Goal: Task Accomplishment & Management: Use online tool/utility

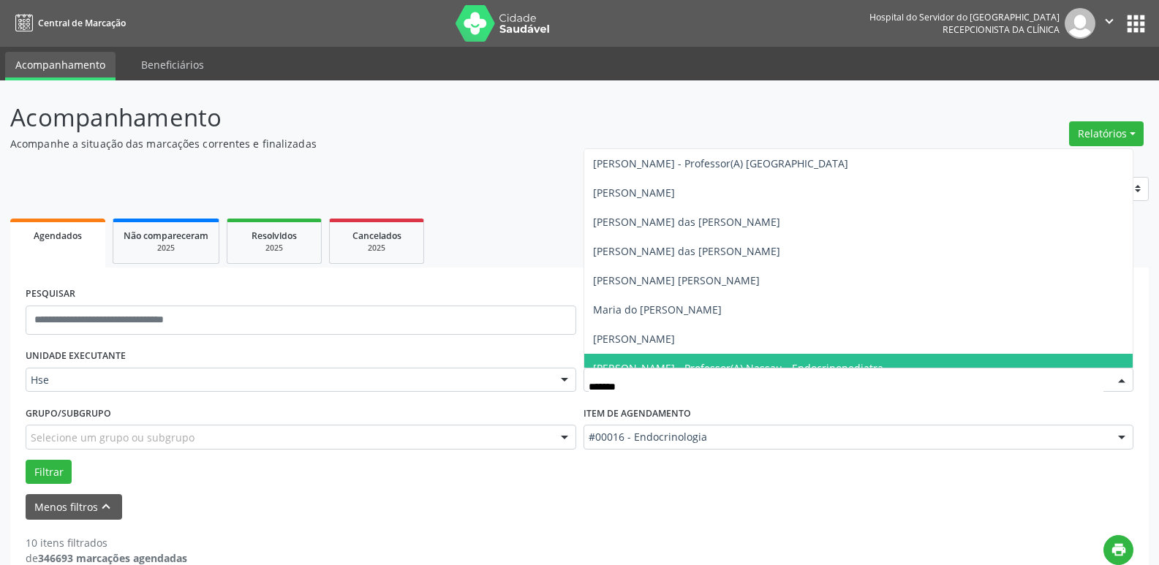
type input "********"
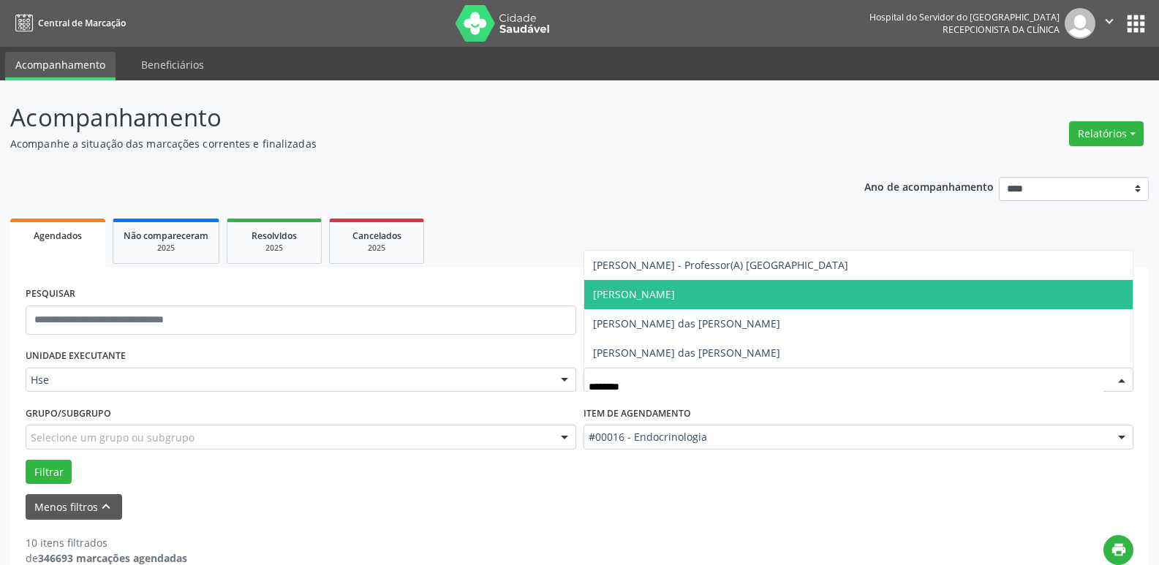
click at [675, 293] on span "[PERSON_NAME]" at bounding box center [634, 294] width 82 height 14
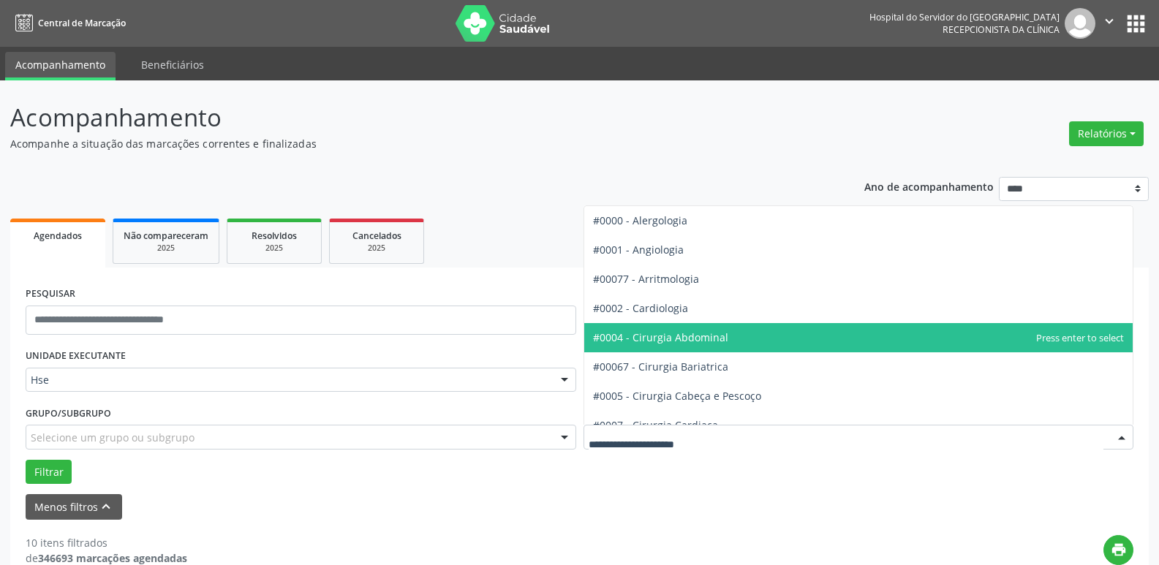
click at [739, 447] on div at bounding box center [859, 437] width 551 height 25
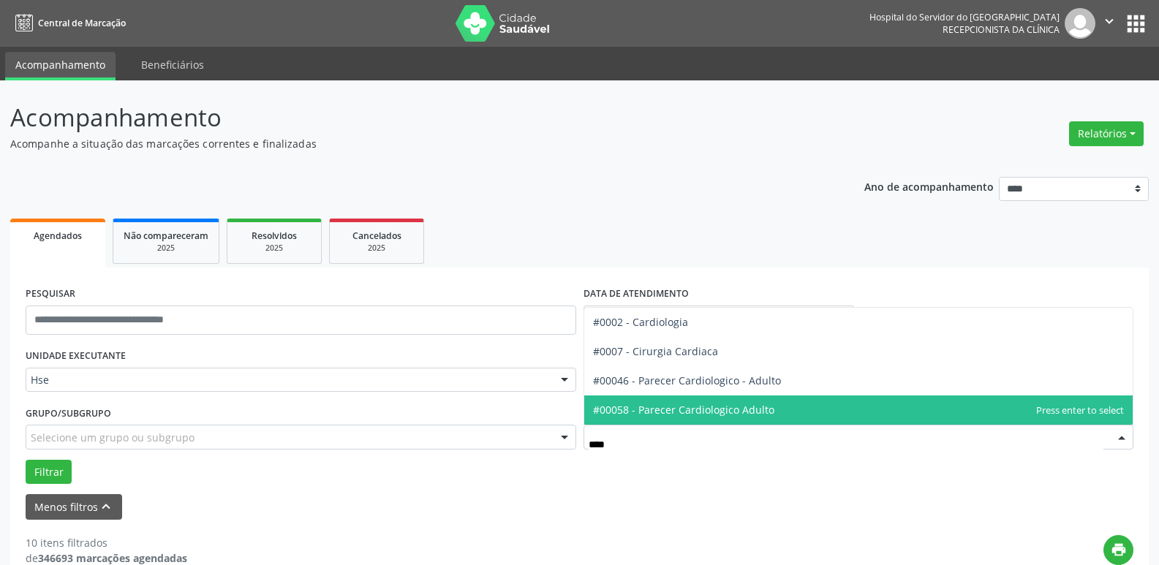
type input "*****"
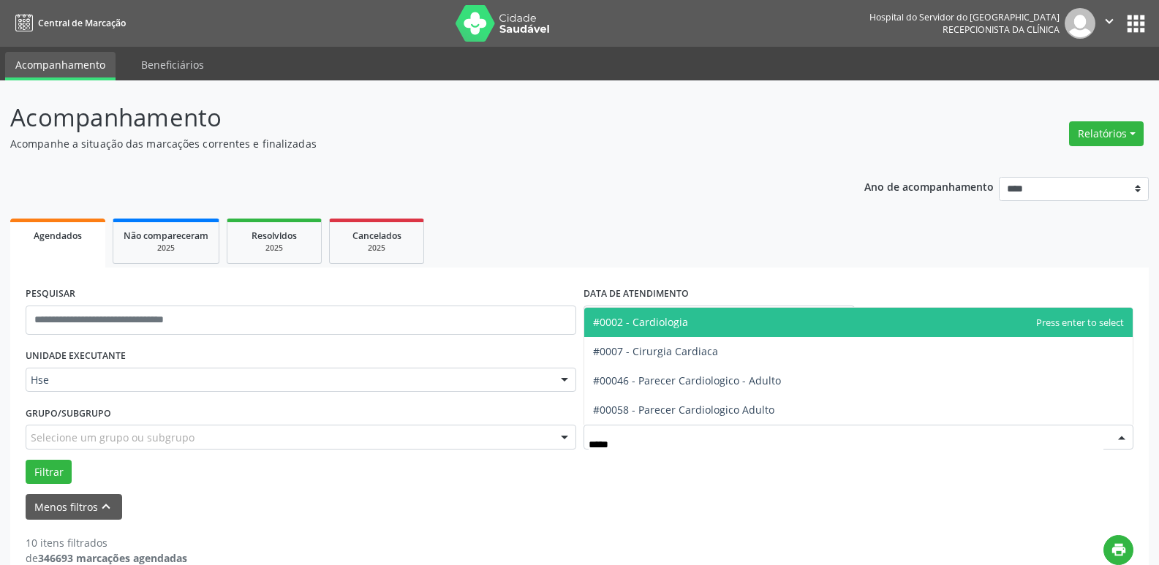
click at [672, 315] on span "#0002 - Cardiologia" at bounding box center [859, 322] width 549 height 29
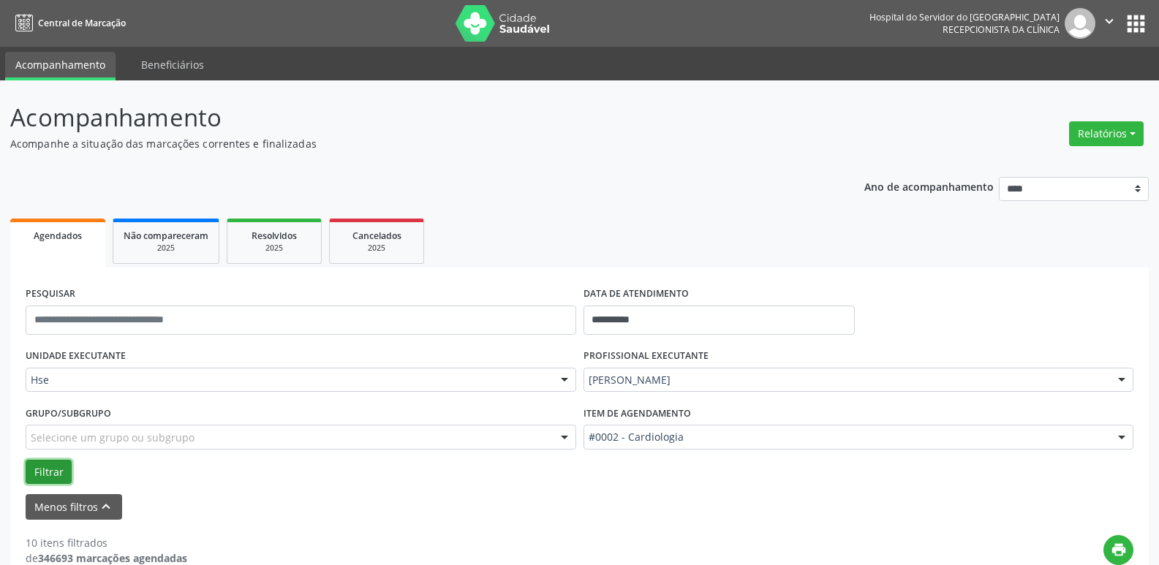
click at [48, 470] on button "Filtrar" at bounding box center [49, 472] width 46 height 25
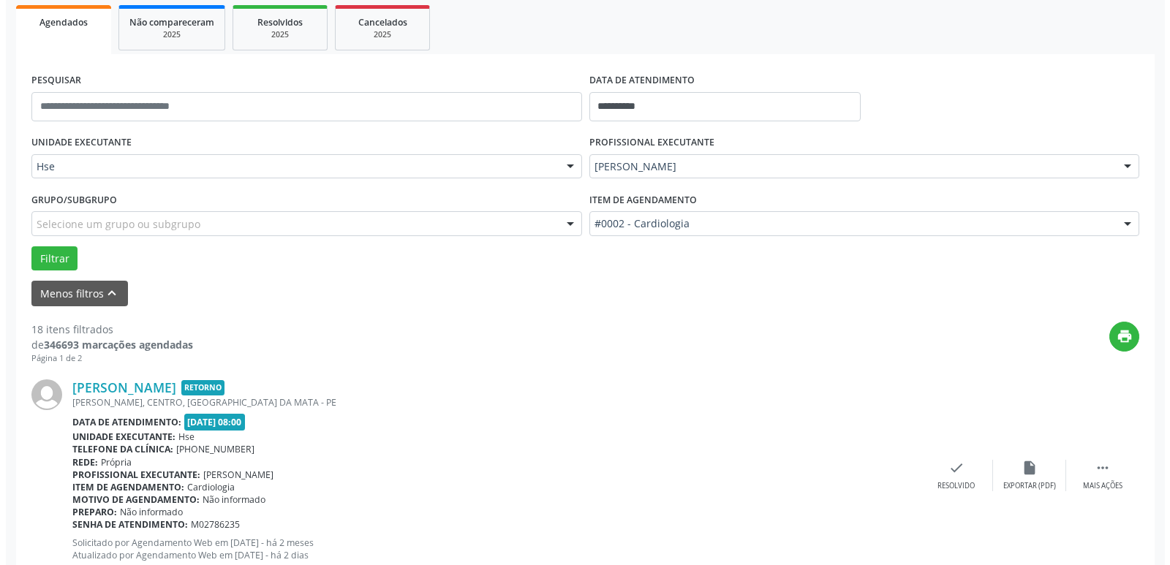
scroll to position [219, 0]
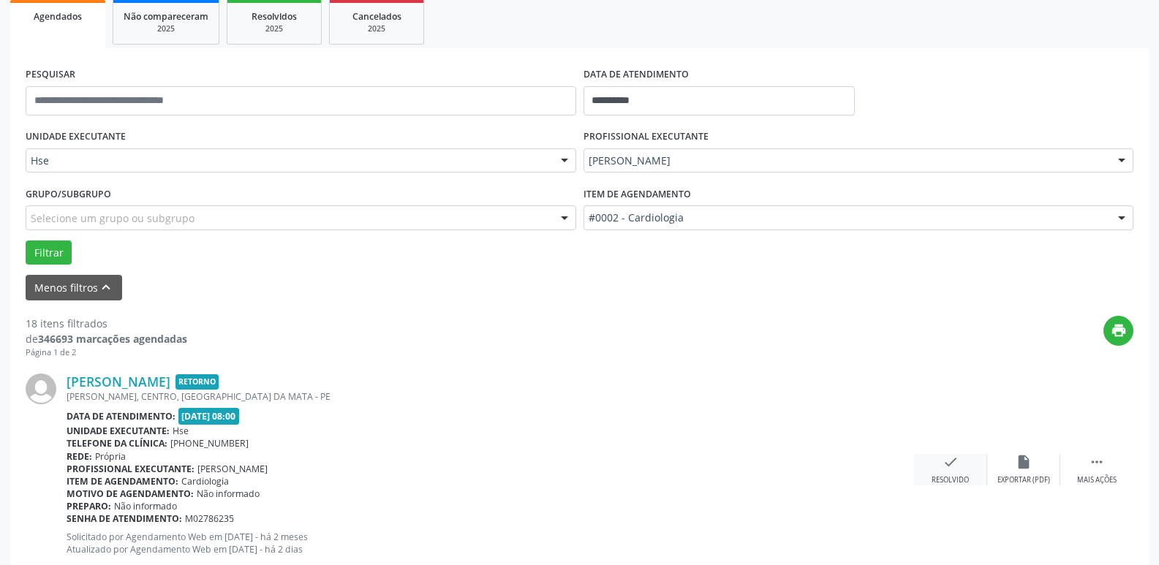
click at [954, 476] on div "Resolvido" at bounding box center [950, 481] width 37 height 10
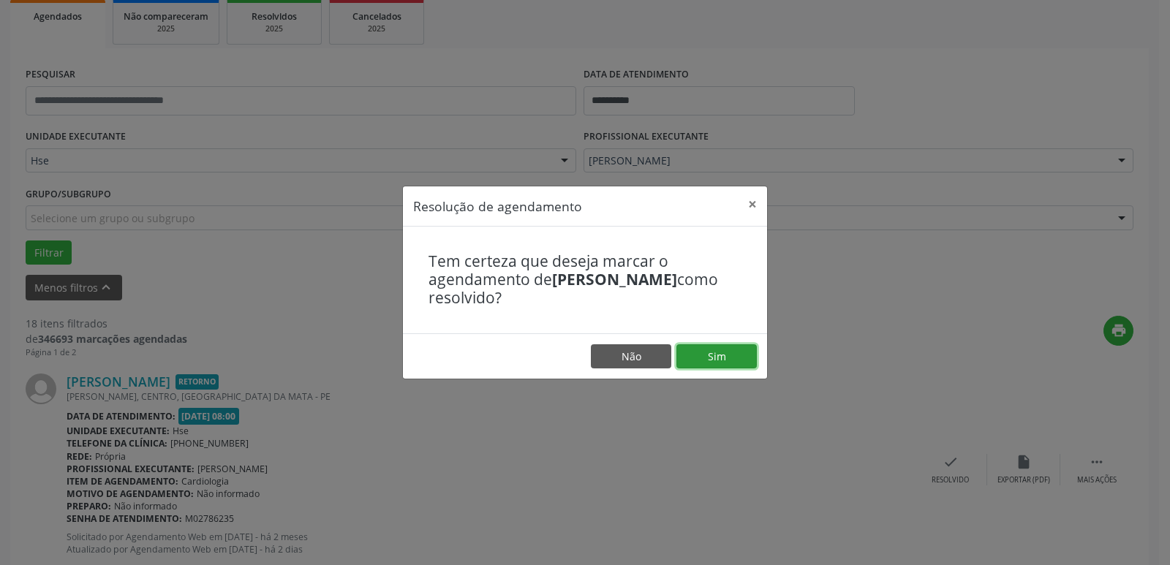
click at [722, 354] on button "Sim" at bounding box center [717, 357] width 80 height 25
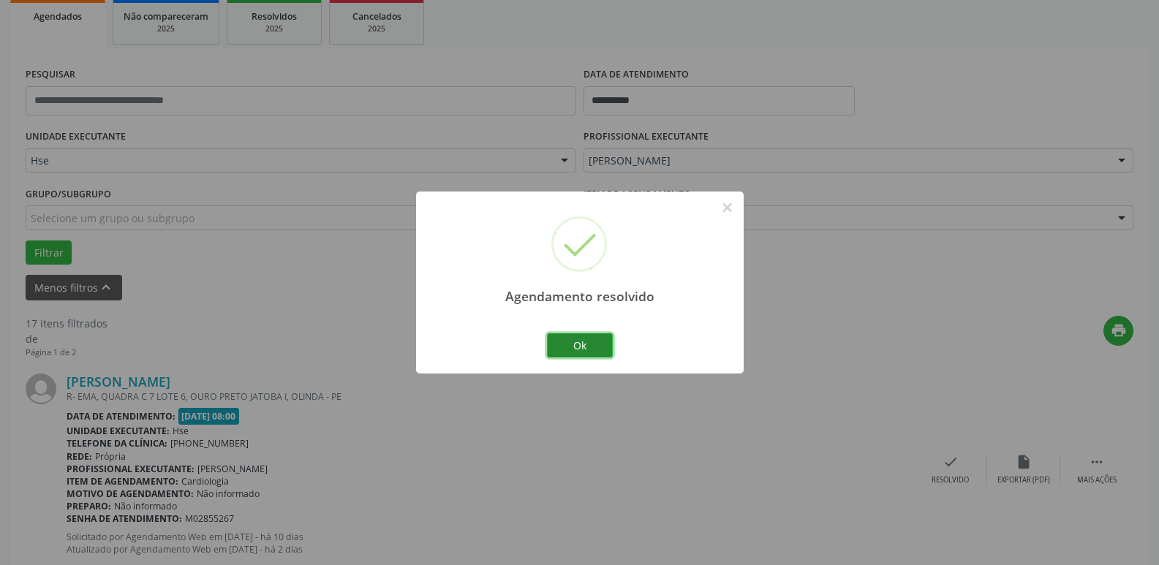
click at [570, 344] on button "Ok" at bounding box center [580, 346] width 66 height 25
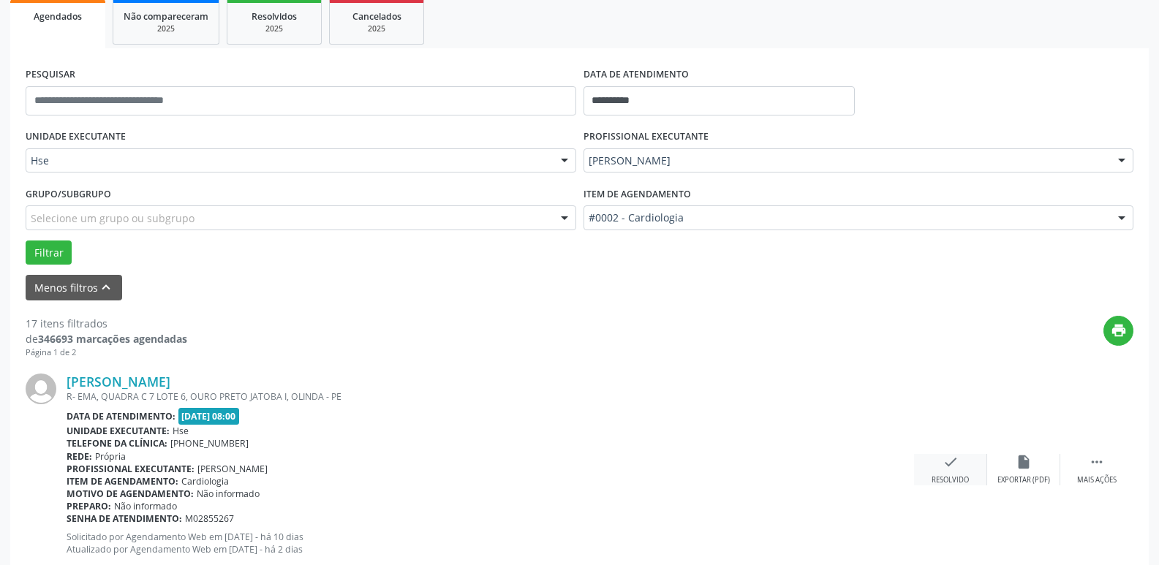
click at [951, 472] on div "check Resolvido" at bounding box center [950, 469] width 73 height 31
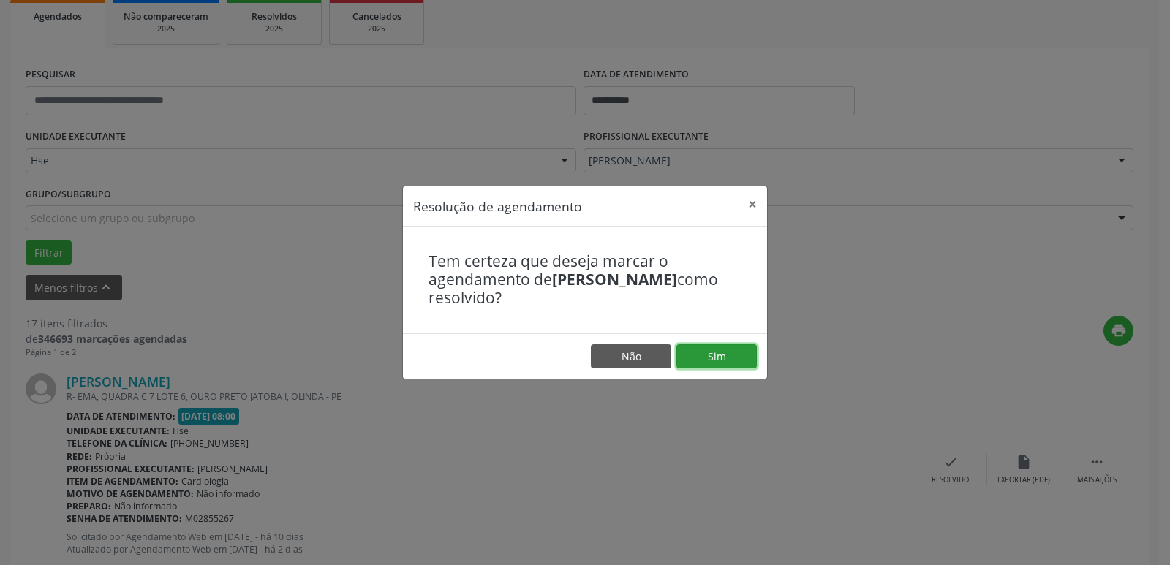
click at [718, 361] on button "Sim" at bounding box center [717, 357] width 80 height 25
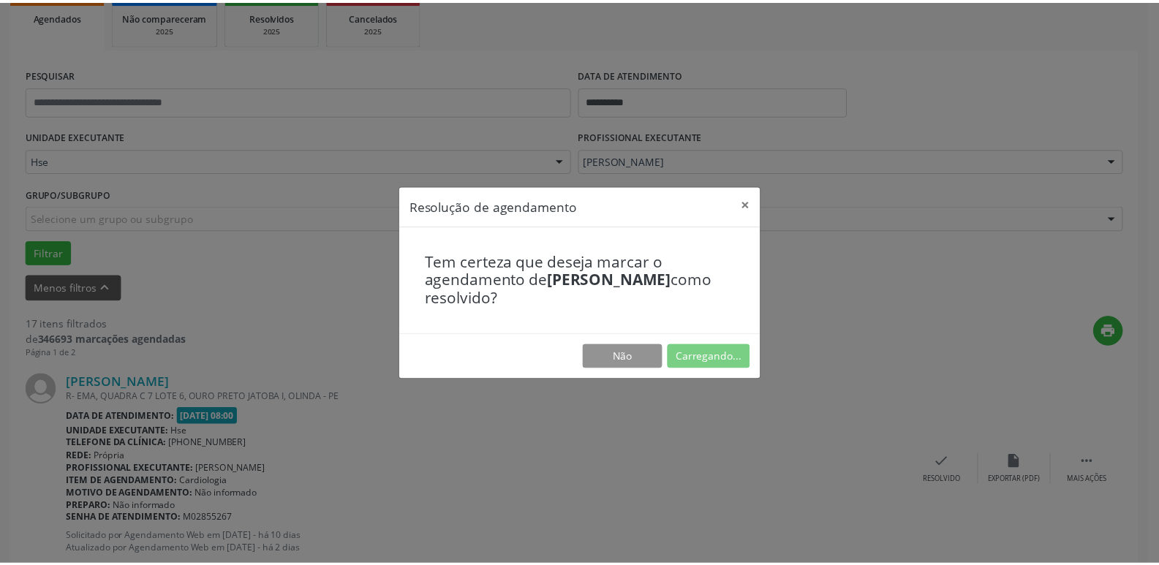
scroll to position [58, 0]
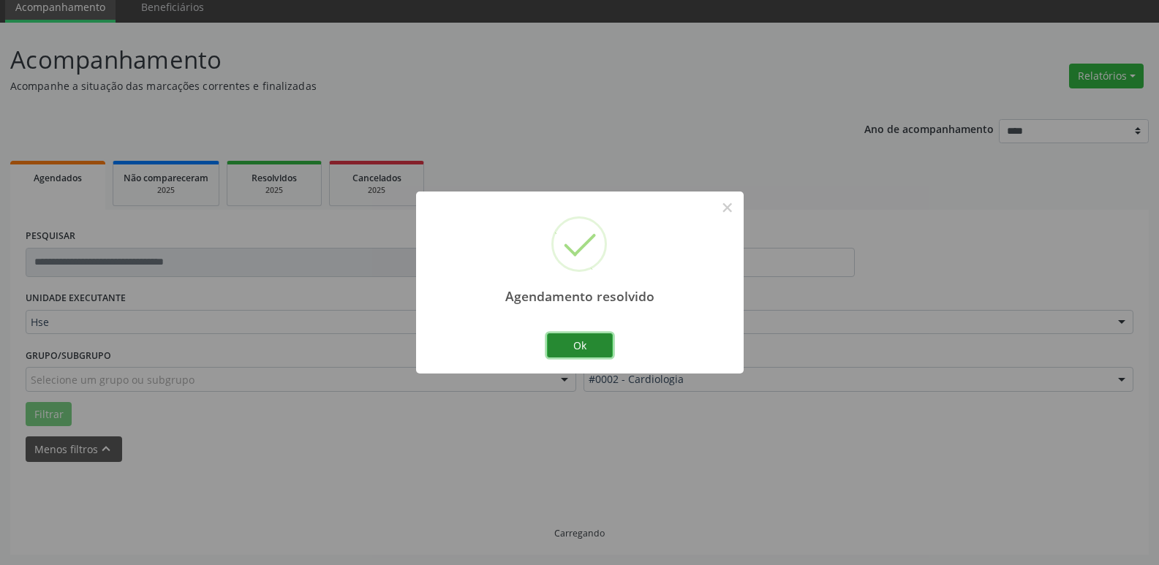
click at [586, 350] on button "Ok" at bounding box center [580, 346] width 66 height 25
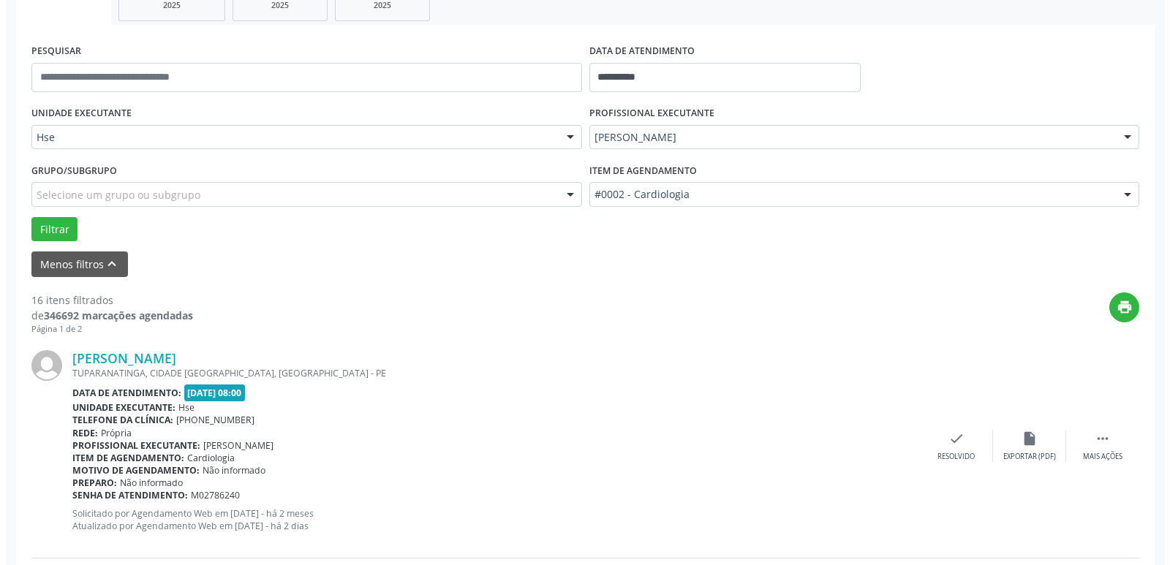
scroll to position [293, 0]
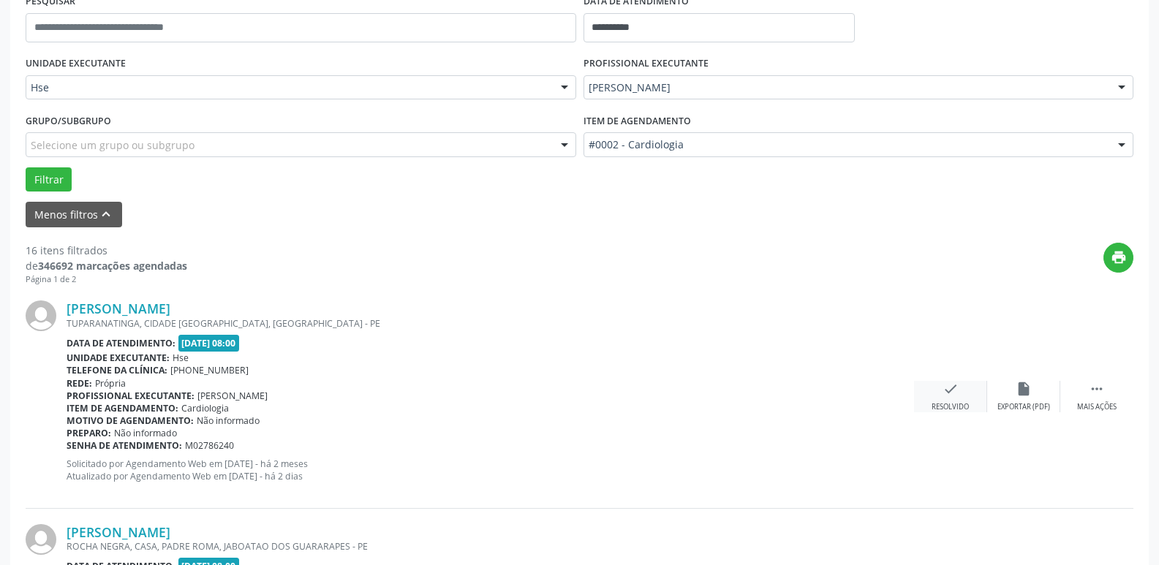
click at [949, 401] on div "check Resolvido" at bounding box center [950, 396] width 73 height 31
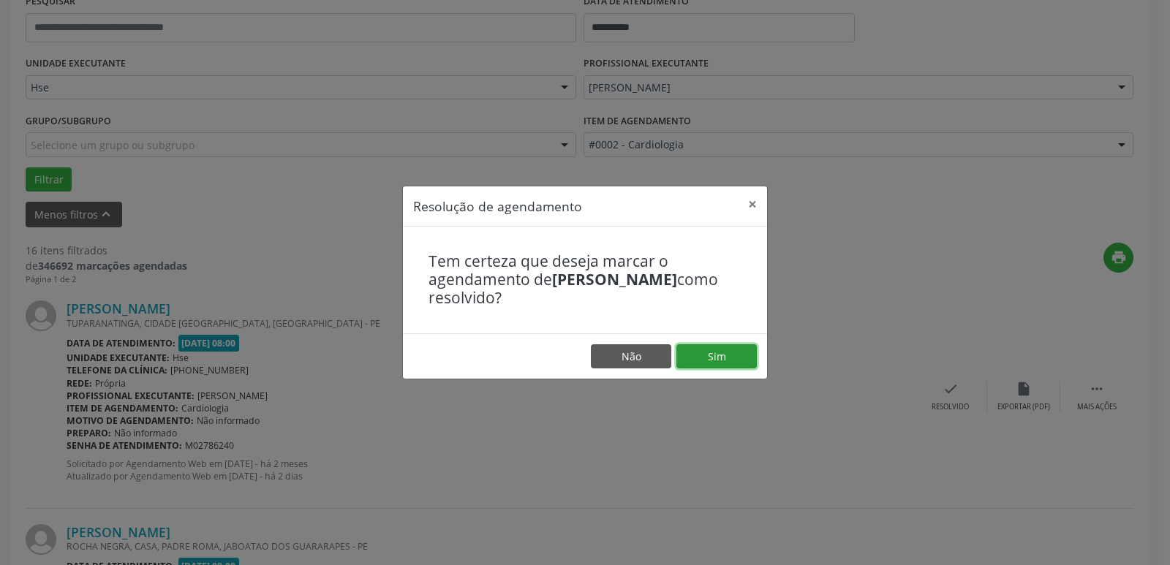
click at [709, 347] on button "Sim" at bounding box center [717, 357] width 80 height 25
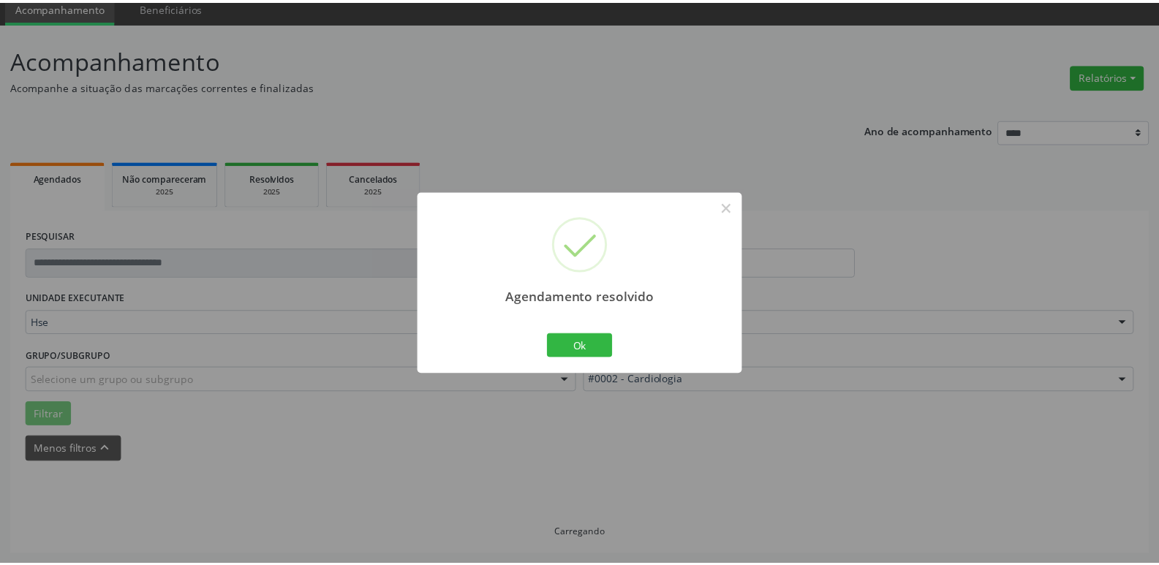
scroll to position [58, 0]
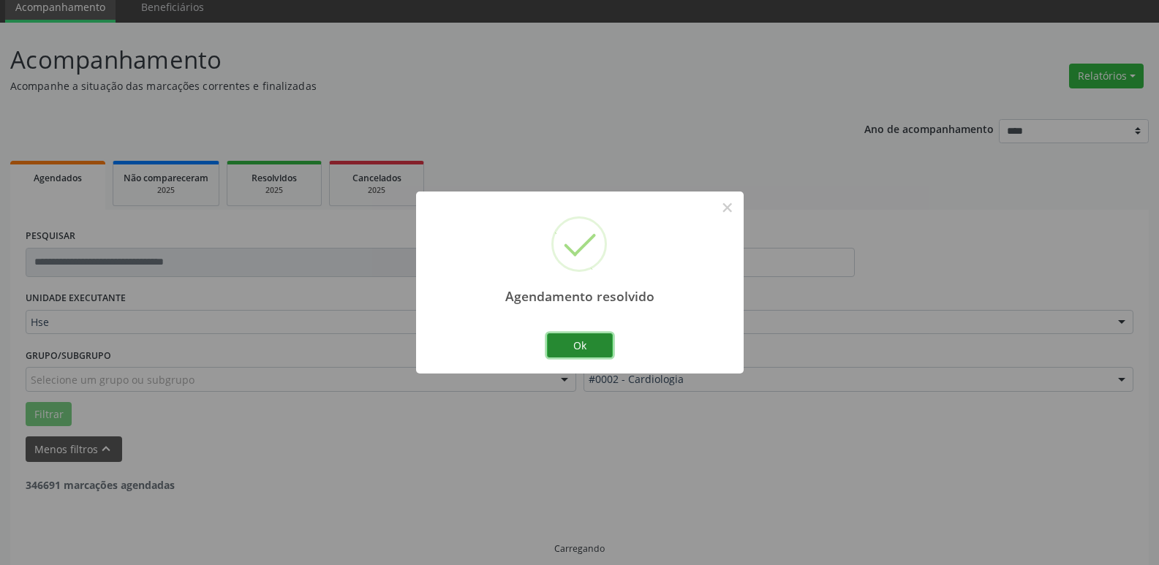
click at [571, 347] on button "Ok" at bounding box center [580, 346] width 66 height 25
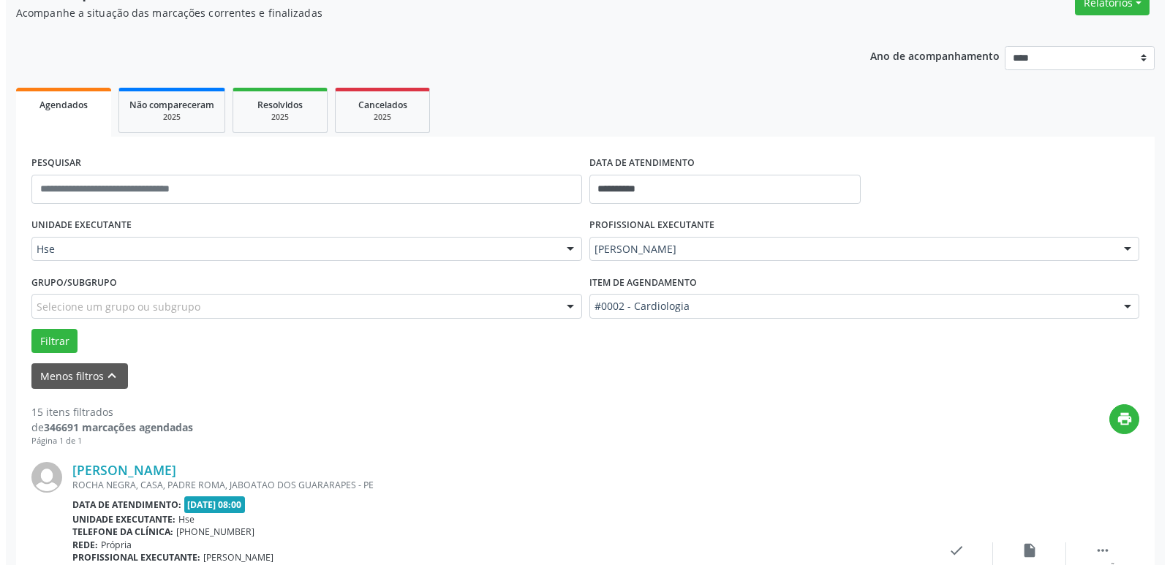
scroll to position [277, 0]
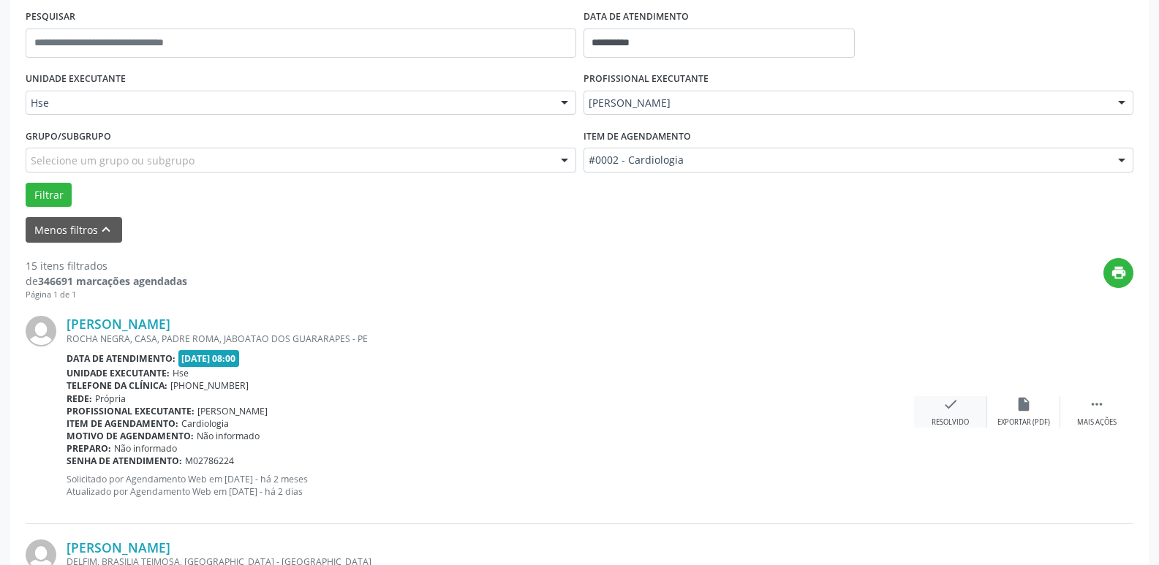
click at [946, 413] on icon "check" at bounding box center [951, 404] width 16 height 16
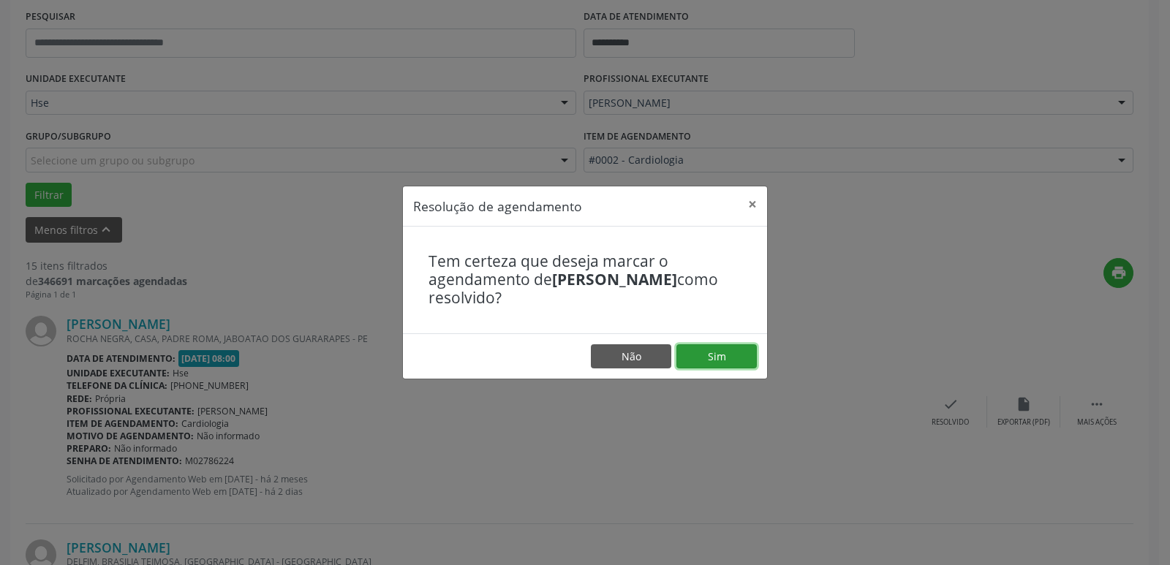
click at [715, 361] on button "Sim" at bounding box center [717, 357] width 80 height 25
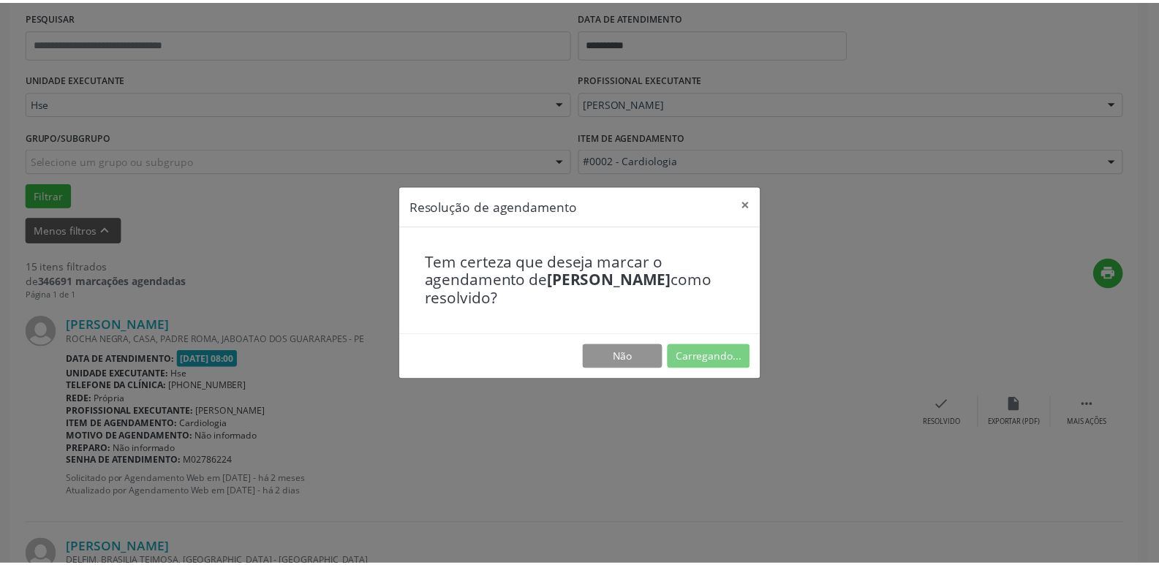
scroll to position [58, 0]
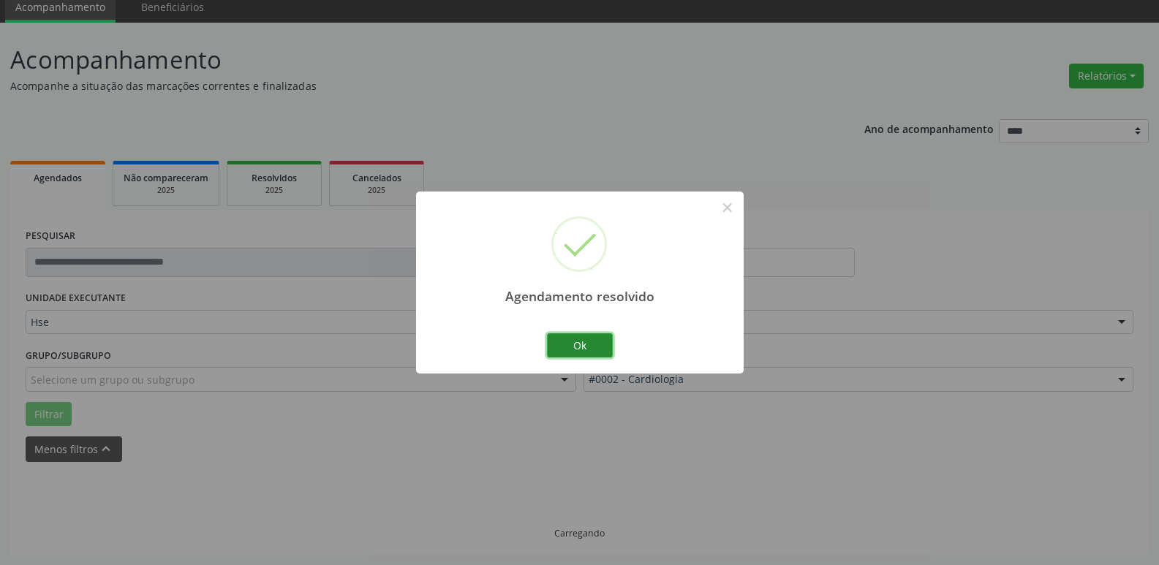
click at [586, 343] on button "Ok" at bounding box center [580, 346] width 66 height 25
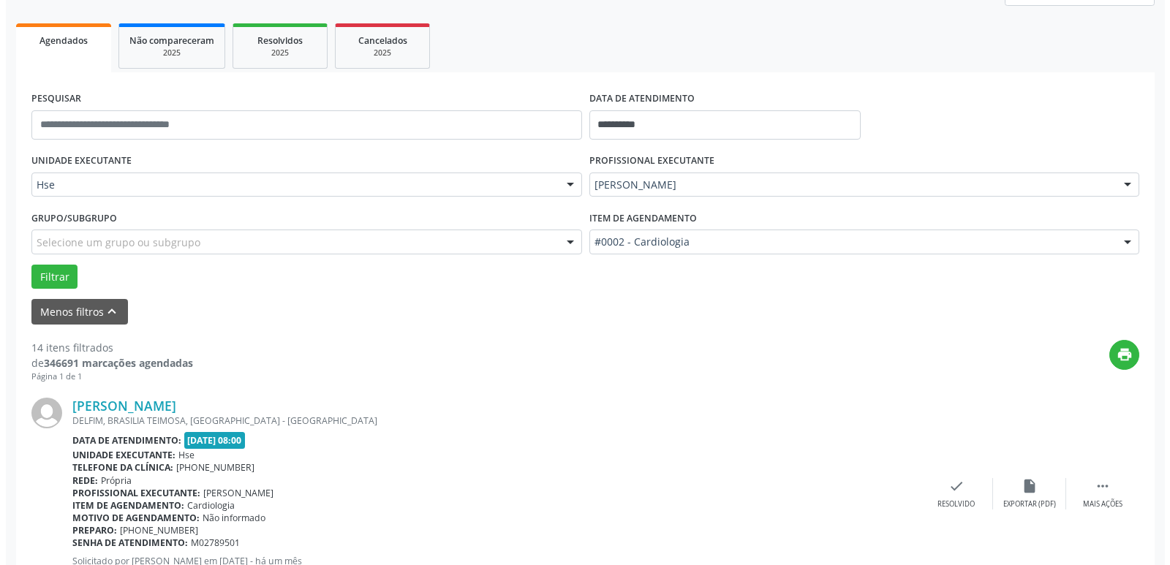
scroll to position [277, 0]
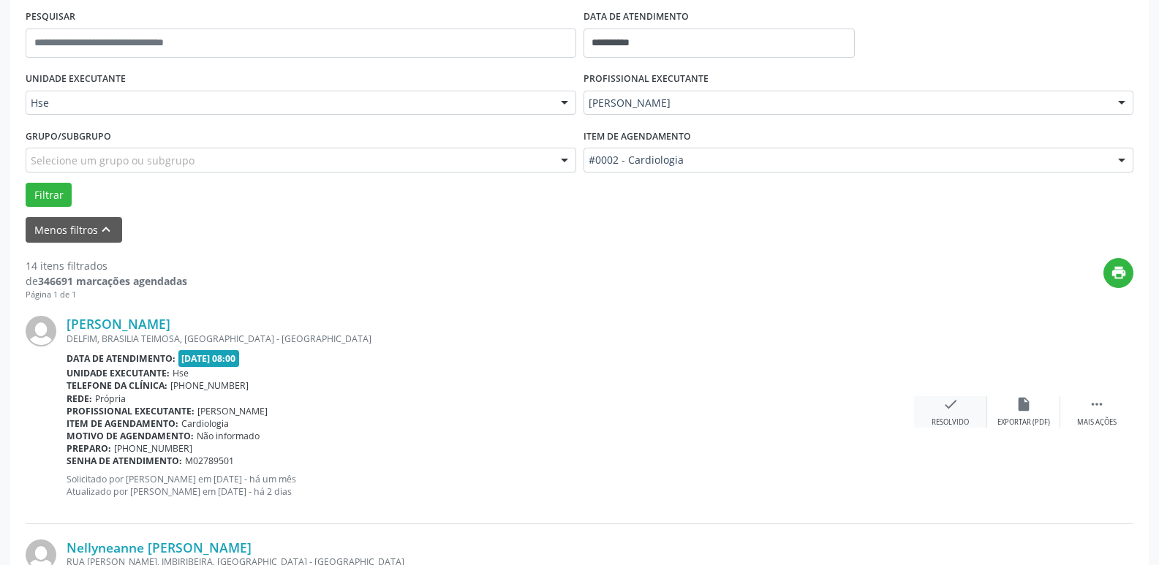
click at [943, 413] on icon "check" at bounding box center [951, 404] width 16 height 16
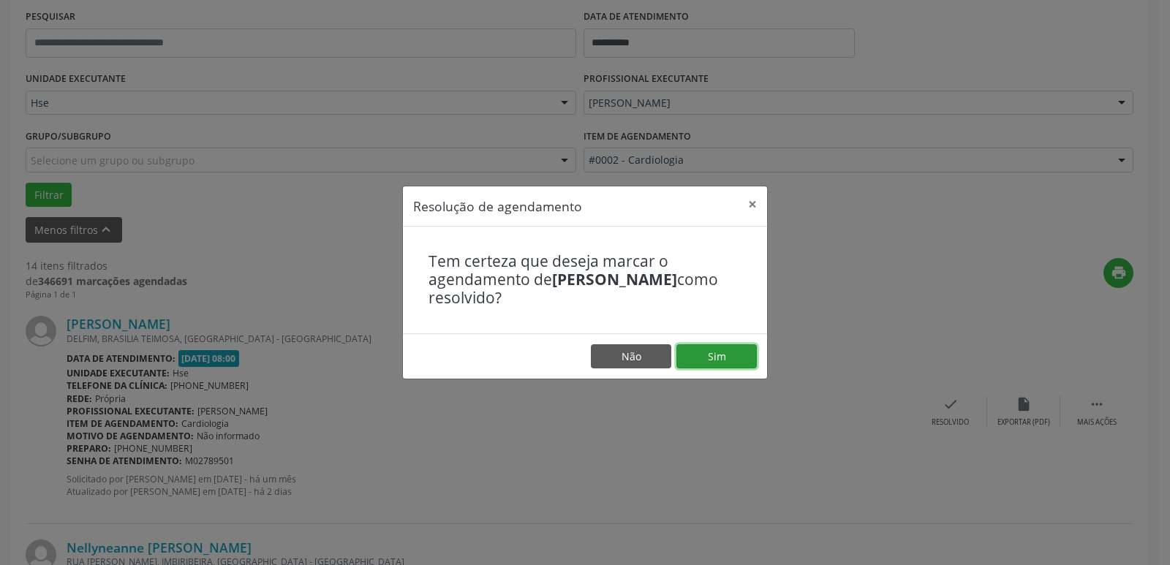
click at [712, 356] on button "Sim" at bounding box center [717, 357] width 80 height 25
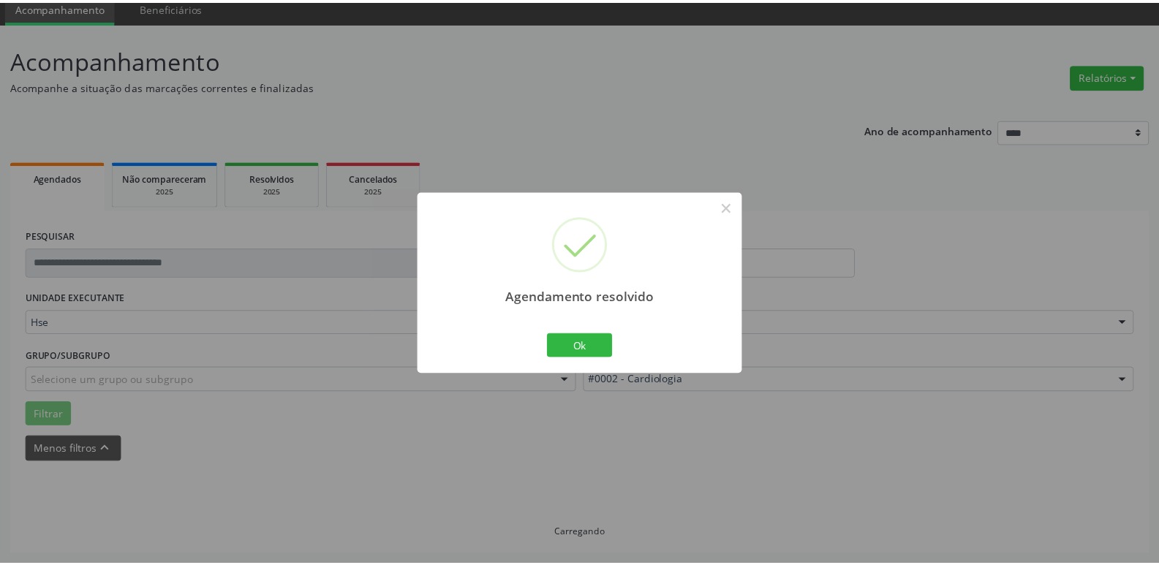
scroll to position [58, 0]
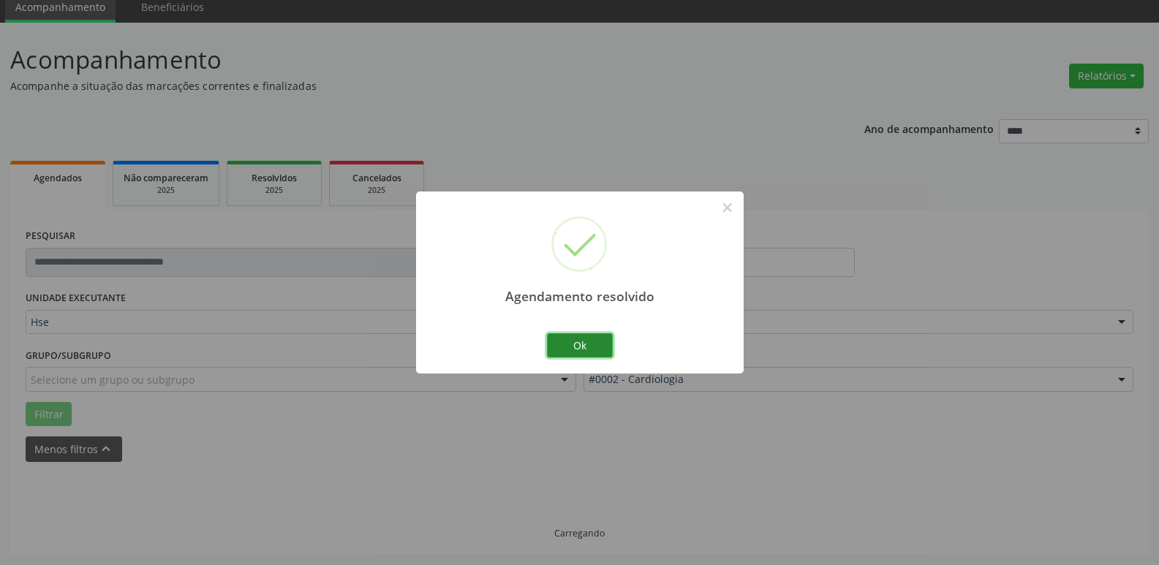
click at [582, 343] on button "Ok" at bounding box center [580, 346] width 66 height 25
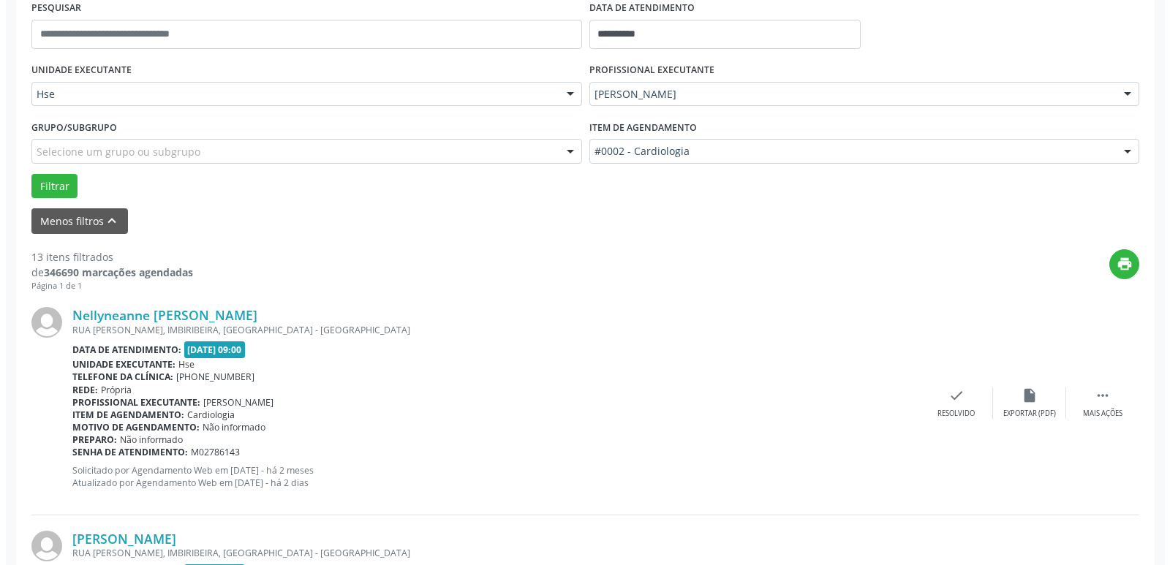
scroll to position [366, 0]
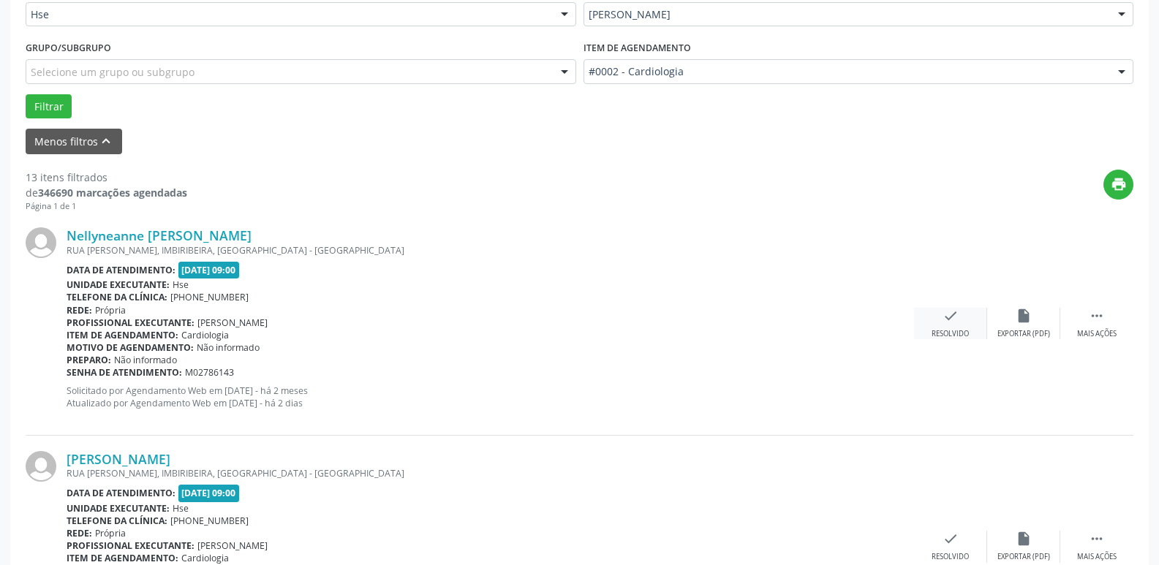
click at [957, 327] on div "check Resolvido" at bounding box center [950, 323] width 73 height 31
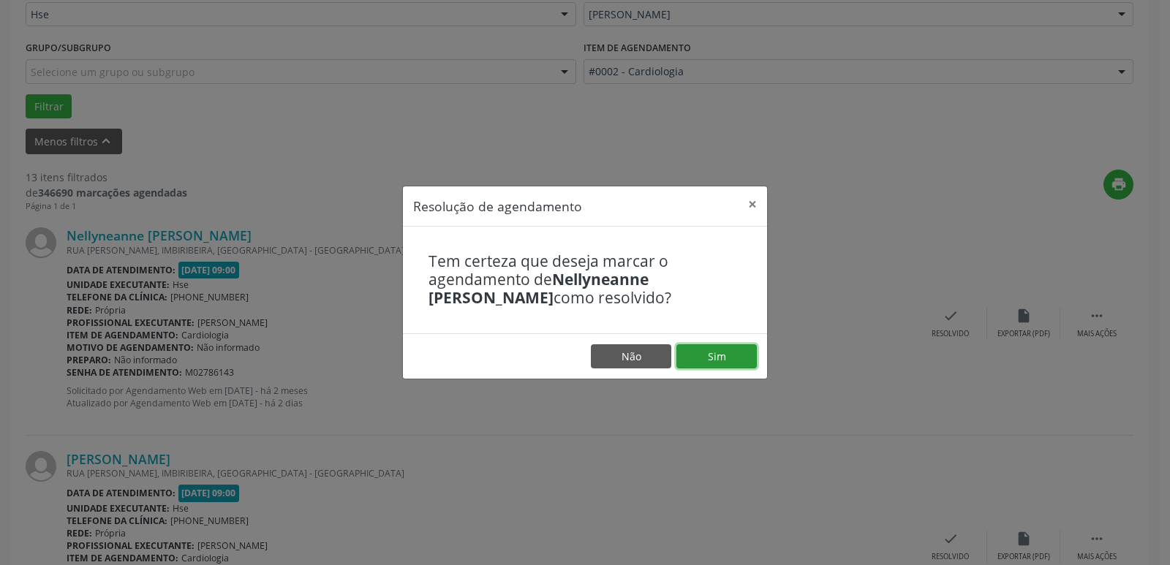
click at [734, 358] on button "Sim" at bounding box center [717, 357] width 80 height 25
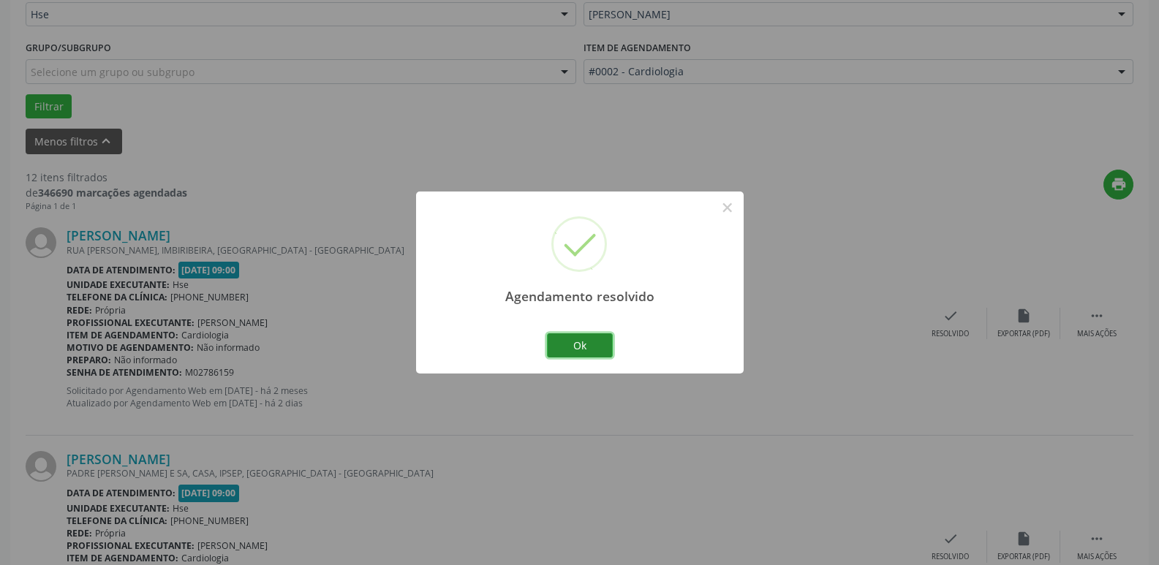
click at [588, 342] on button "Ok" at bounding box center [580, 346] width 66 height 25
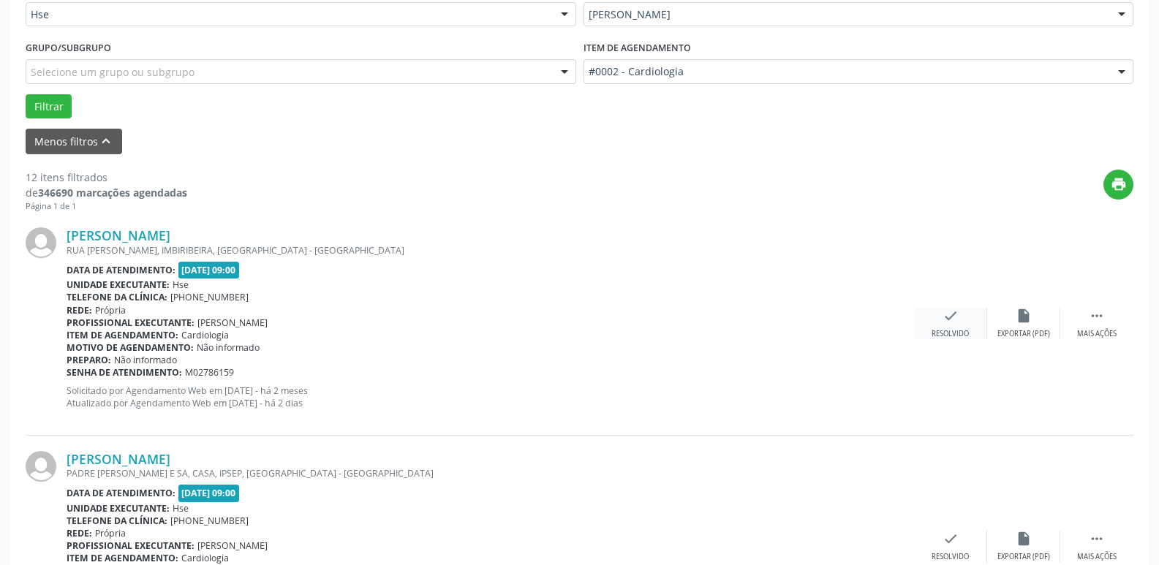
click at [960, 326] on div "check Resolvido" at bounding box center [950, 323] width 73 height 31
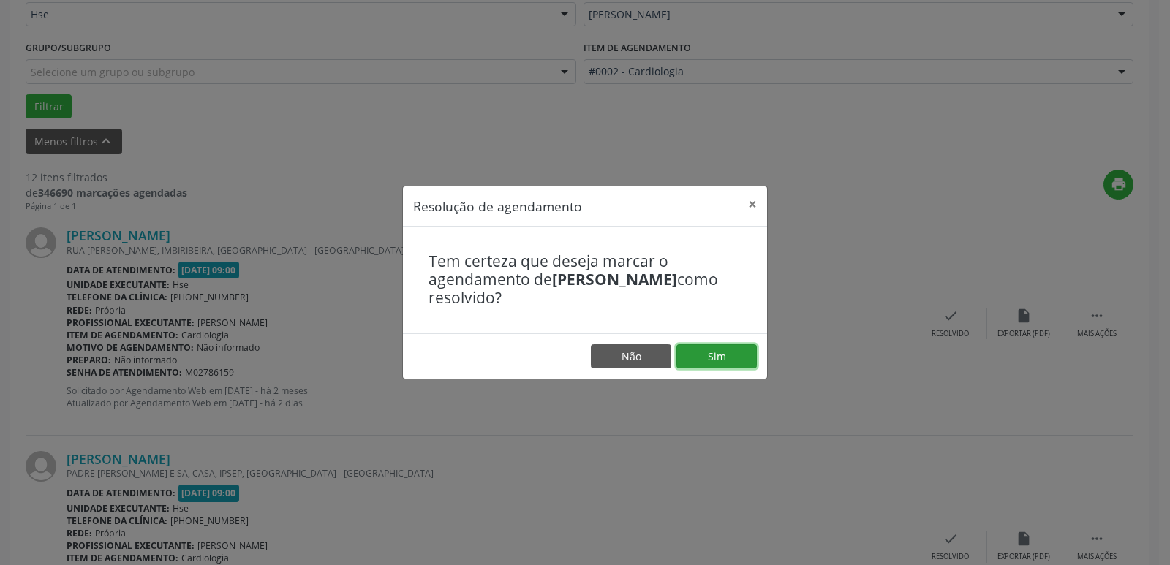
click at [735, 361] on button "Sim" at bounding box center [717, 357] width 80 height 25
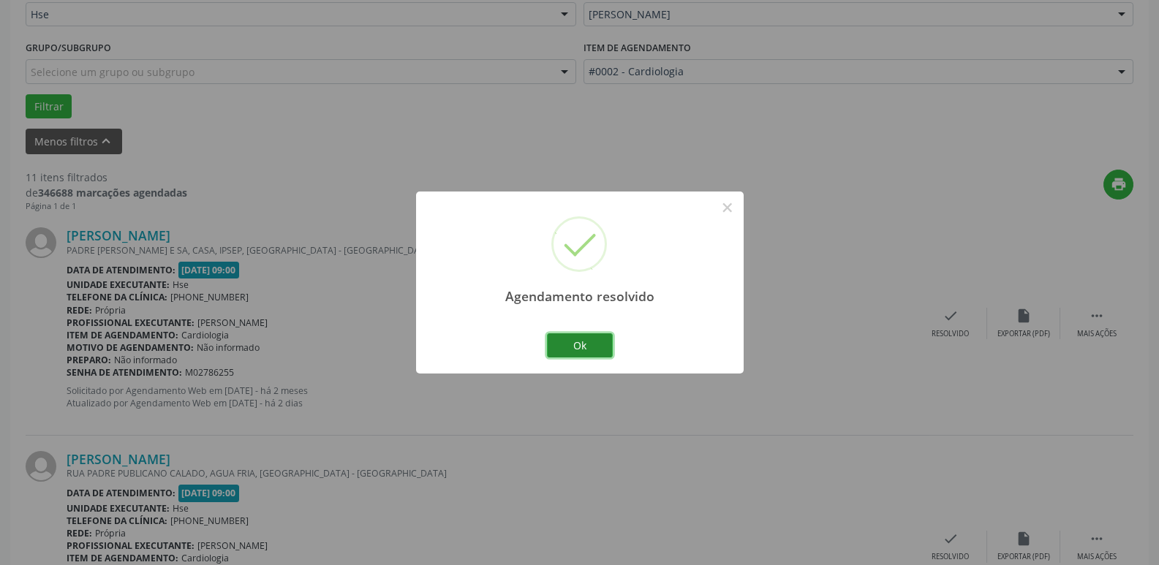
click at [586, 339] on button "Ok" at bounding box center [580, 346] width 66 height 25
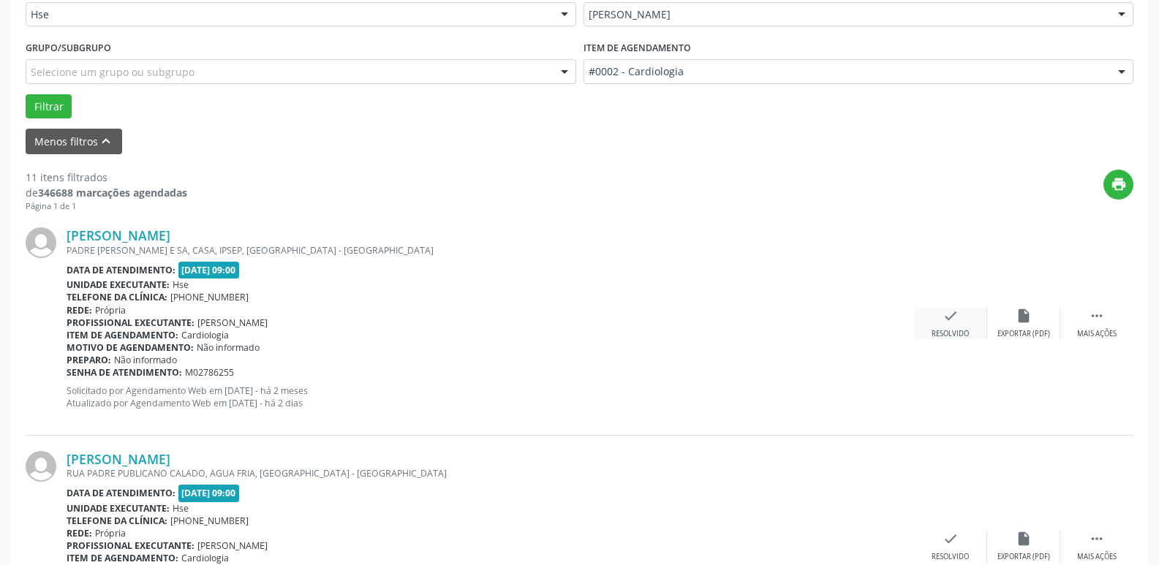
click at [951, 330] on div "Resolvido" at bounding box center [950, 334] width 37 height 10
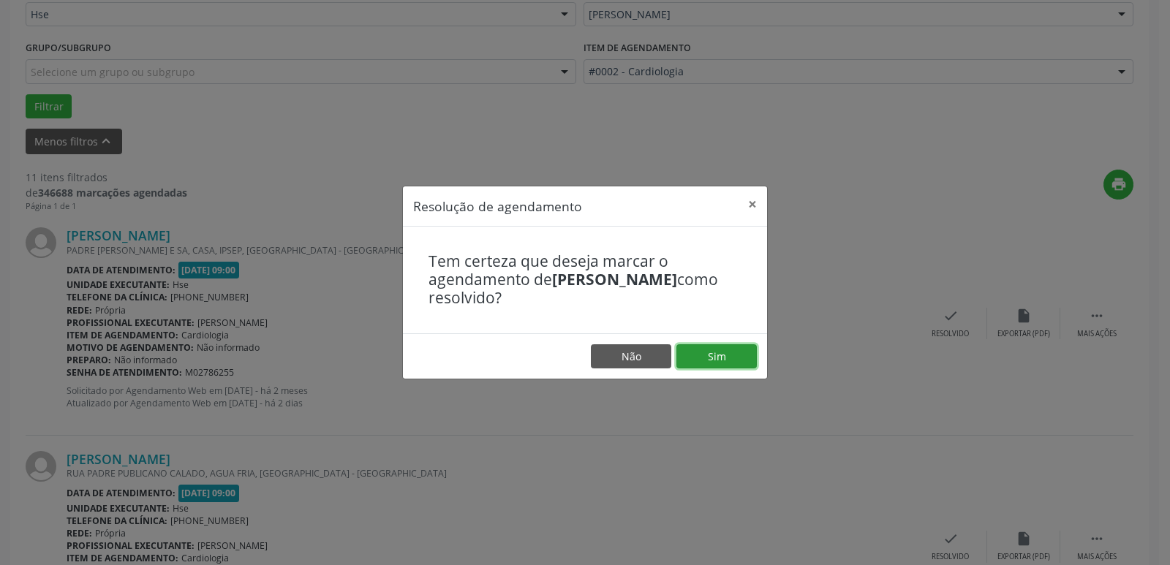
click at [729, 359] on button "Sim" at bounding box center [717, 357] width 80 height 25
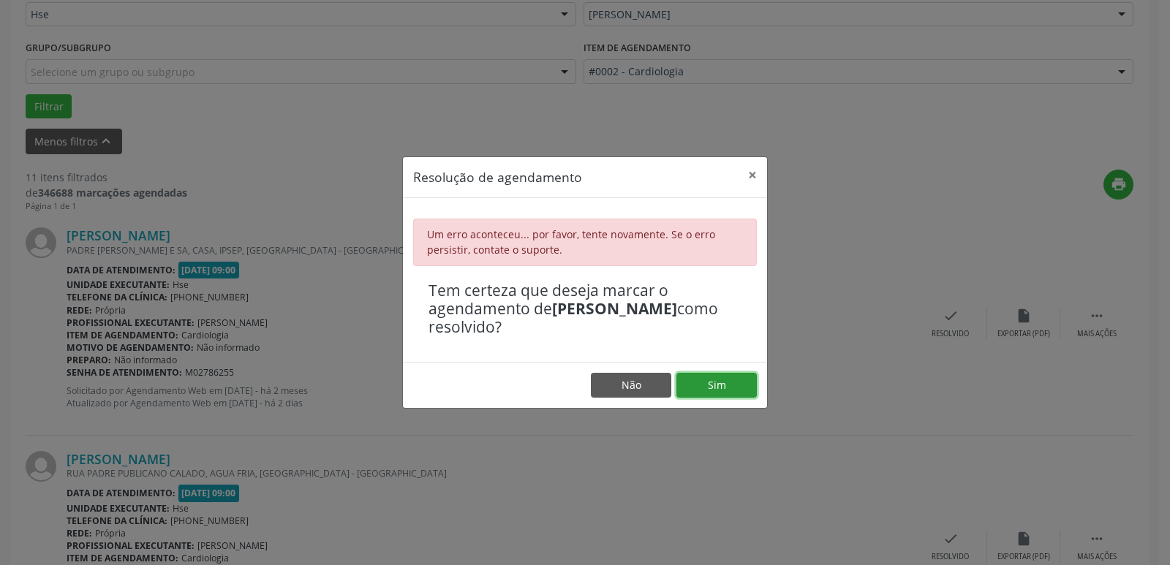
click at [740, 382] on button "Sim" at bounding box center [717, 385] width 80 height 25
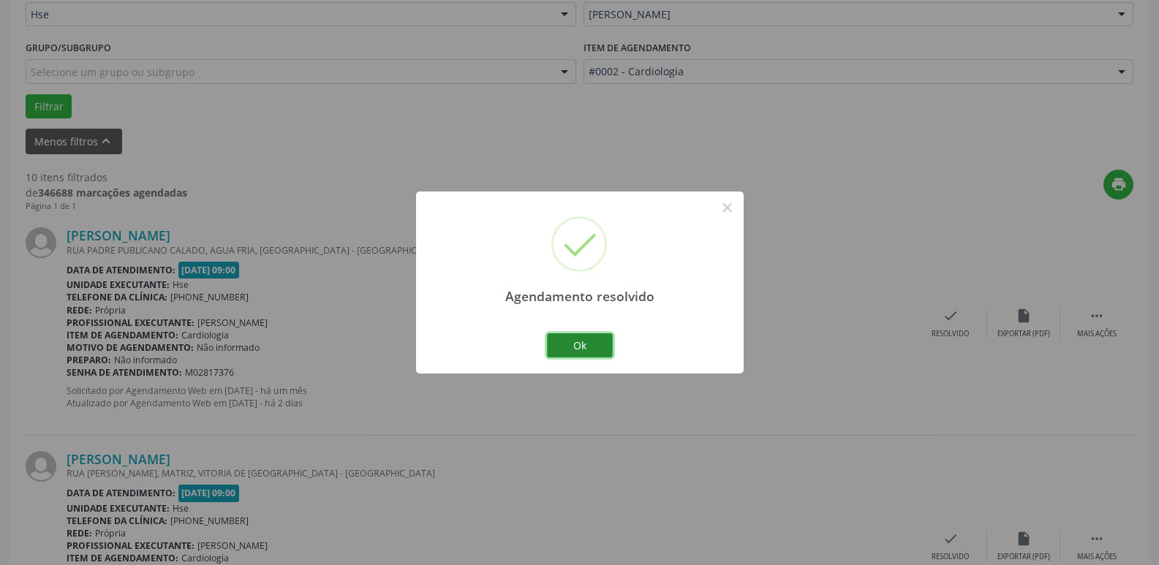
click at [600, 337] on button "Ok" at bounding box center [580, 346] width 66 height 25
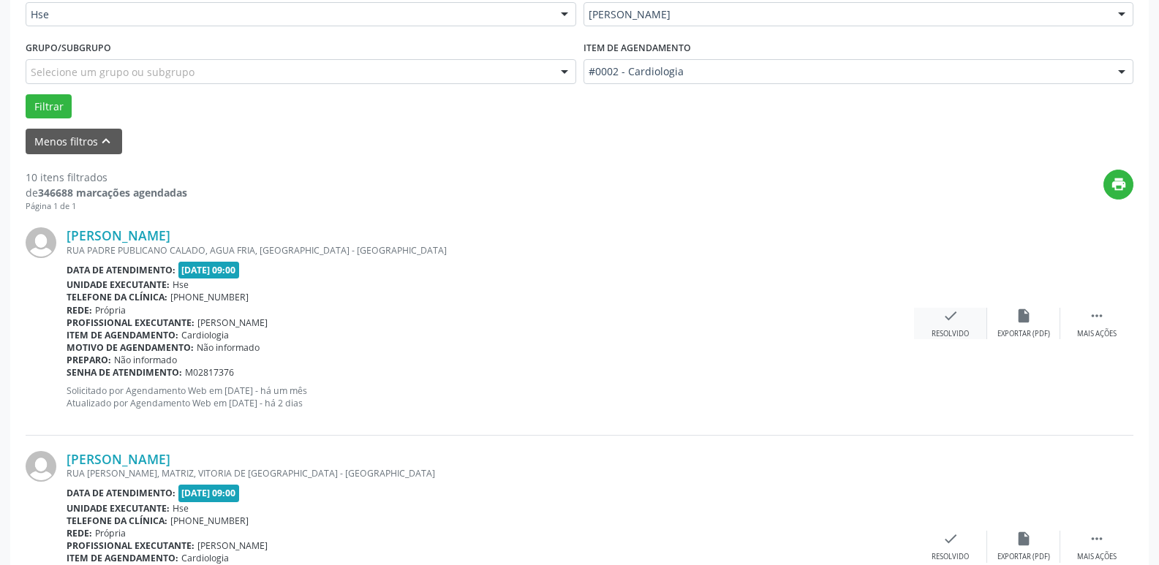
click at [953, 328] on div "check Resolvido" at bounding box center [950, 323] width 73 height 31
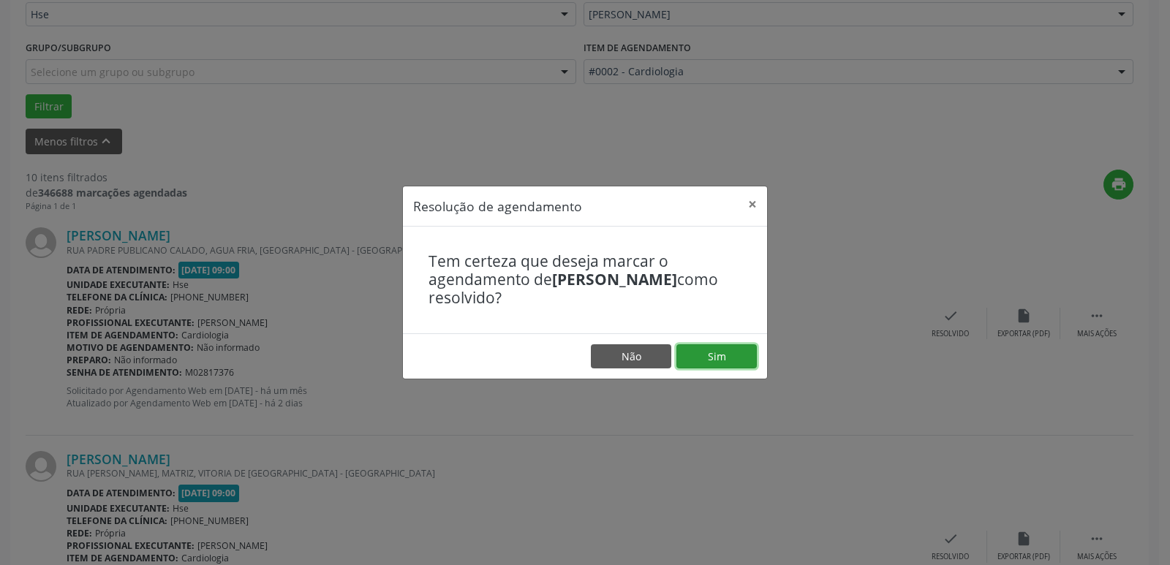
click at [721, 353] on button "Sim" at bounding box center [717, 357] width 80 height 25
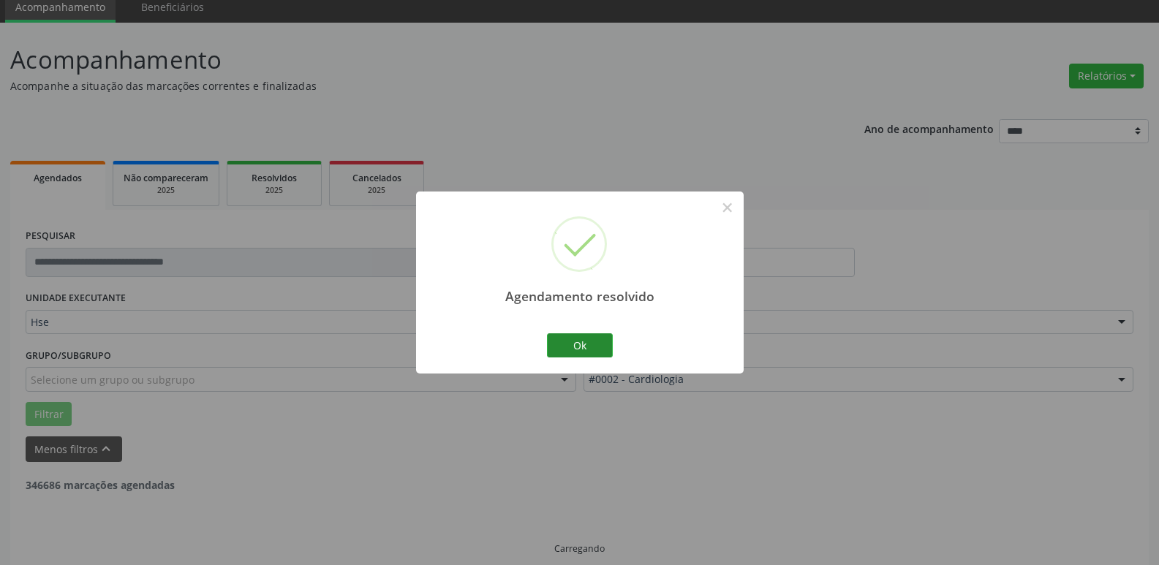
scroll to position [73, 0]
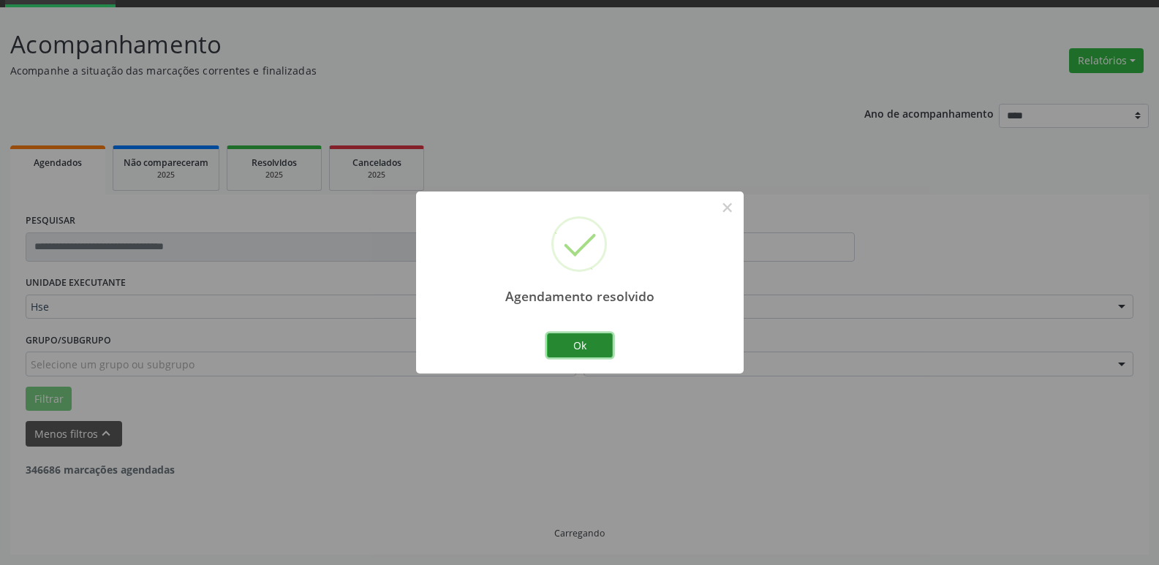
click at [560, 342] on button "Ok" at bounding box center [580, 346] width 66 height 25
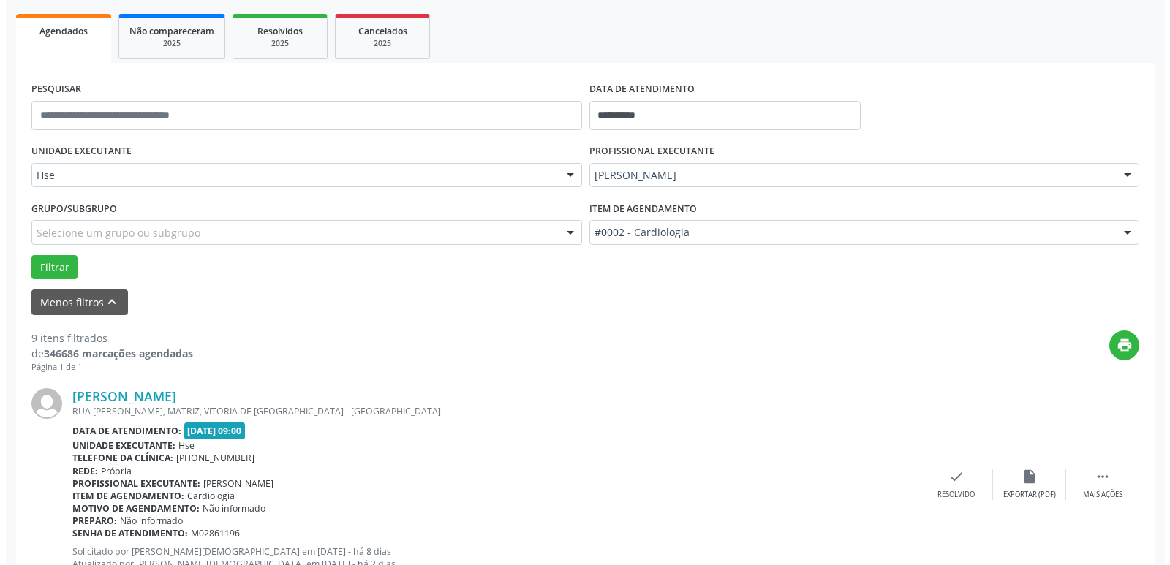
scroll to position [366, 0]
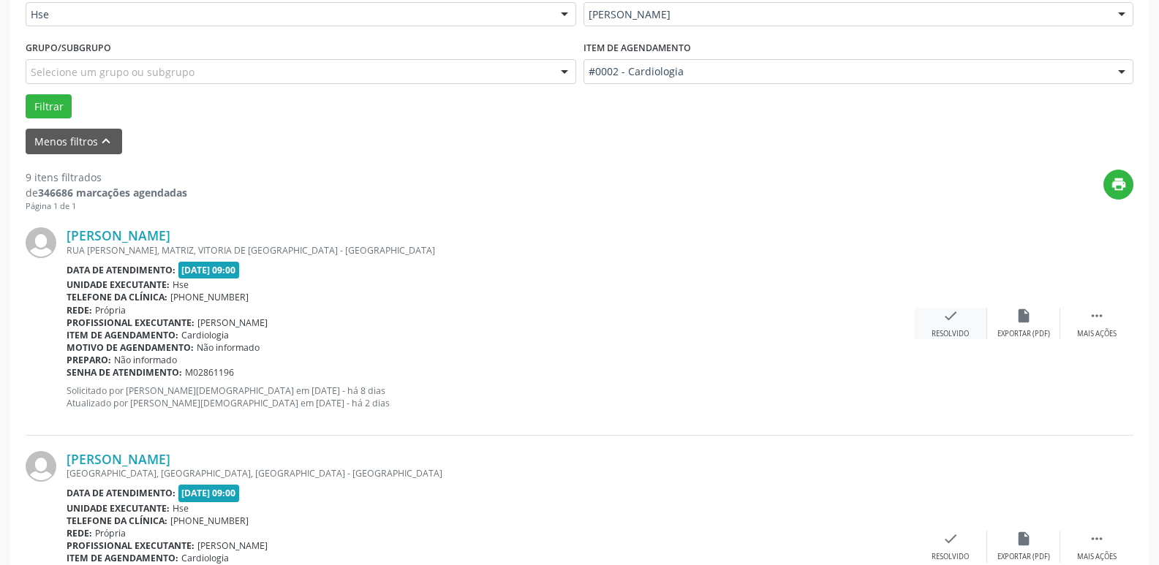
click at [954, 330] on div "Resolvido" at bounding box center [950, 334] width 37 height 10
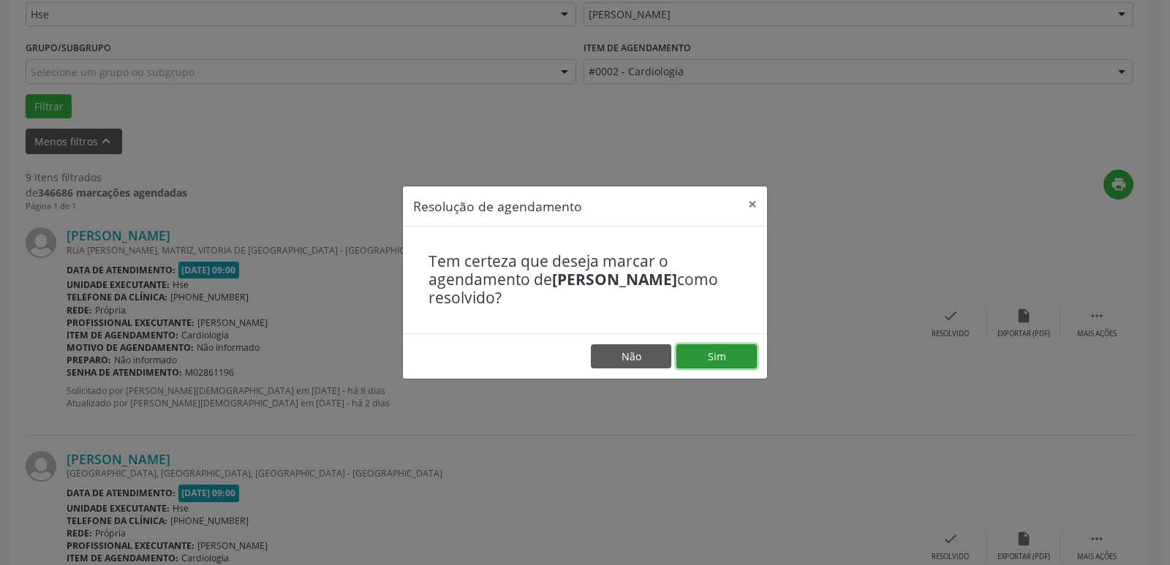
click at [736, 358] on button "Sim" at bounding box center [717, 357] width 80 height 25
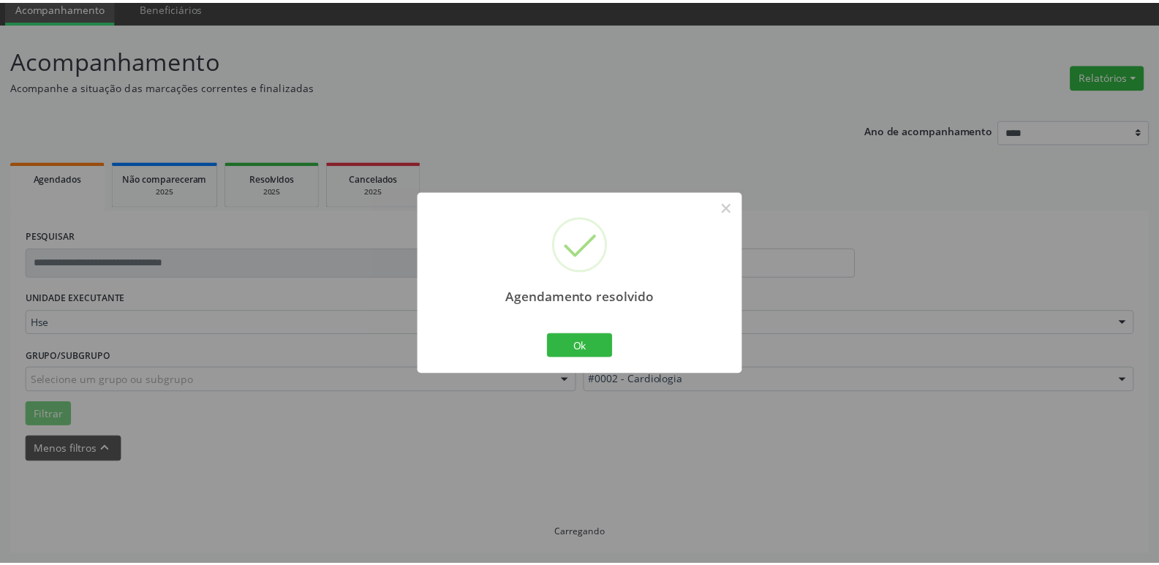
scroll to position [58, 0]
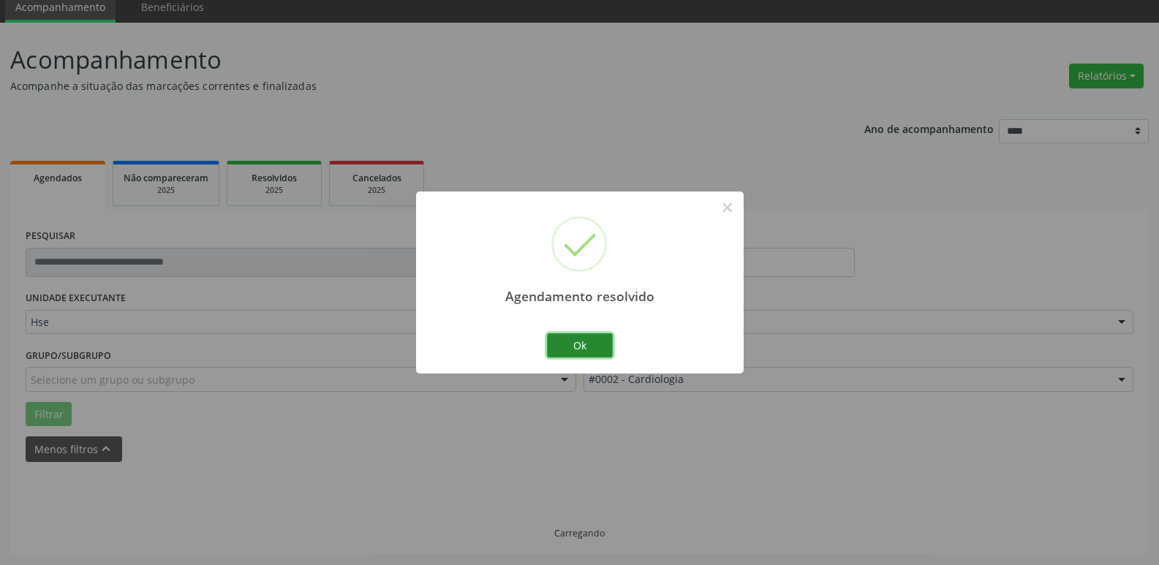
click at [579, 352] on button "Ok" at bounding box center [580, 346] width 66 height 25
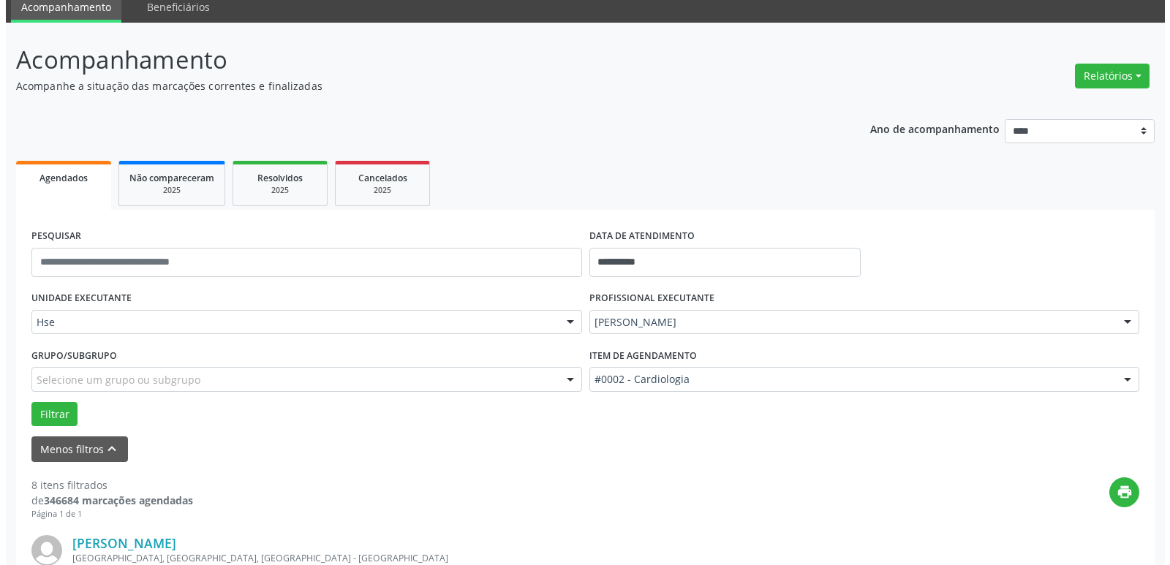
scroll to position [350, 0]
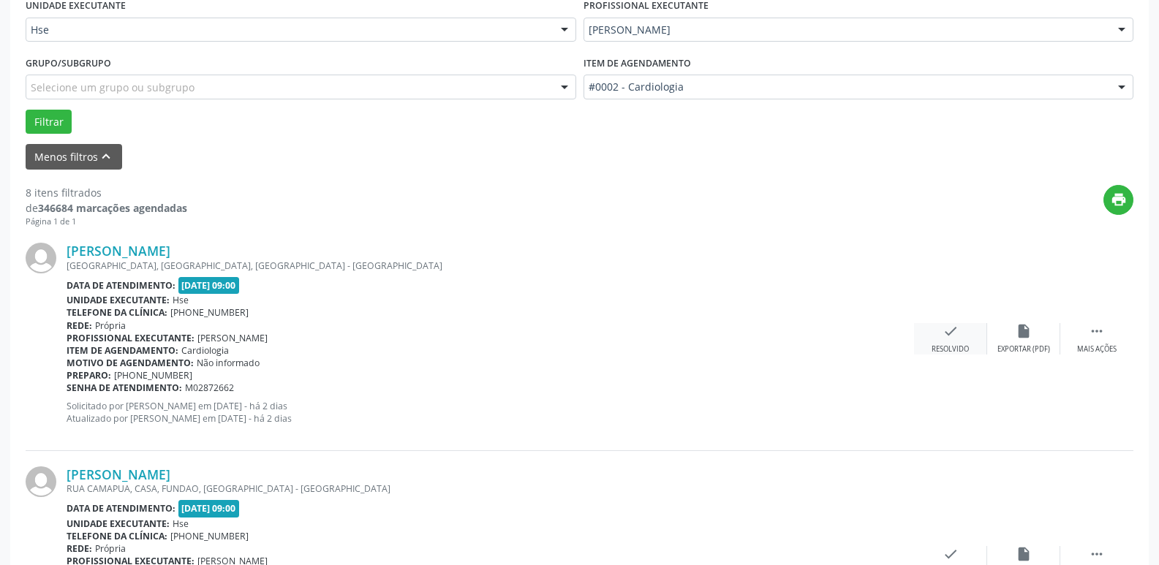
click at [960, 341] on div "check Resolvido" at bounding box center [950, 338] width 73 height 31
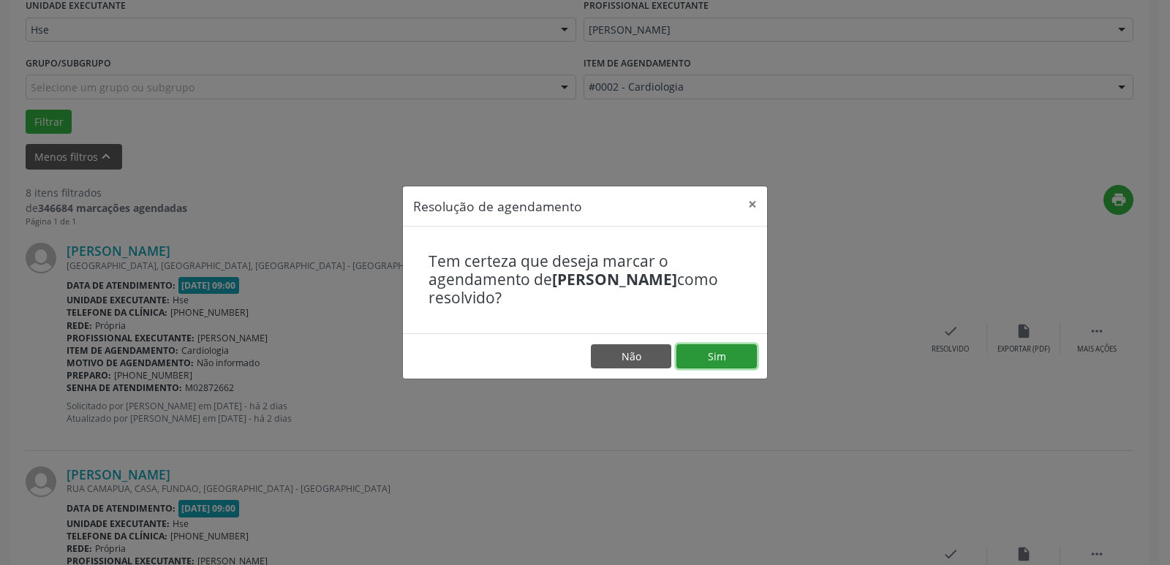
click at [717, 353] on button "Sim" at bounding box center [717, 357] width 80 height 25
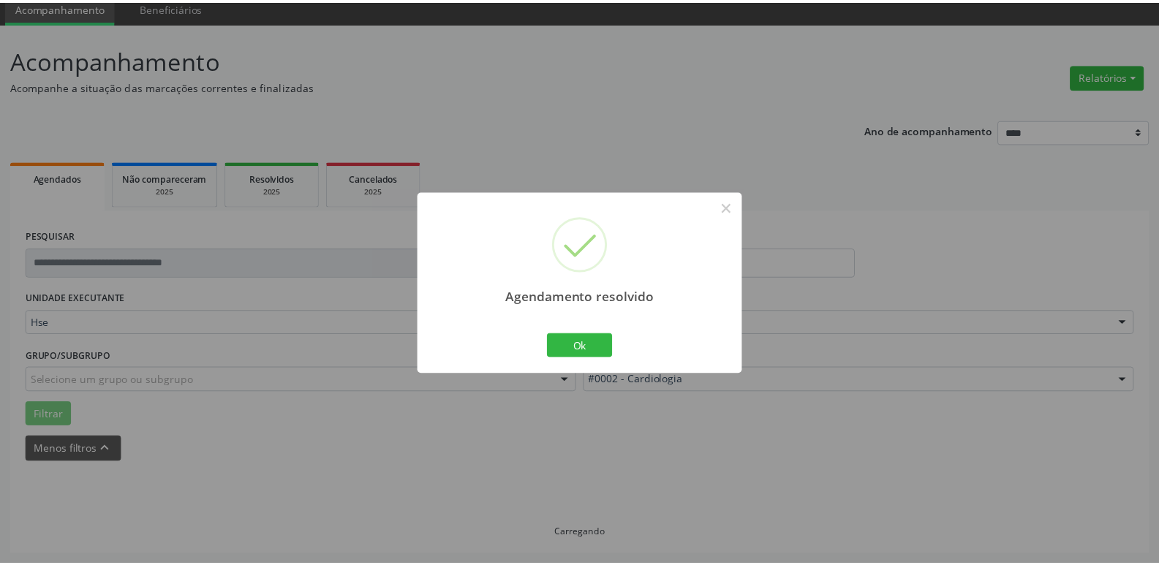
scroll to position [58, 0]
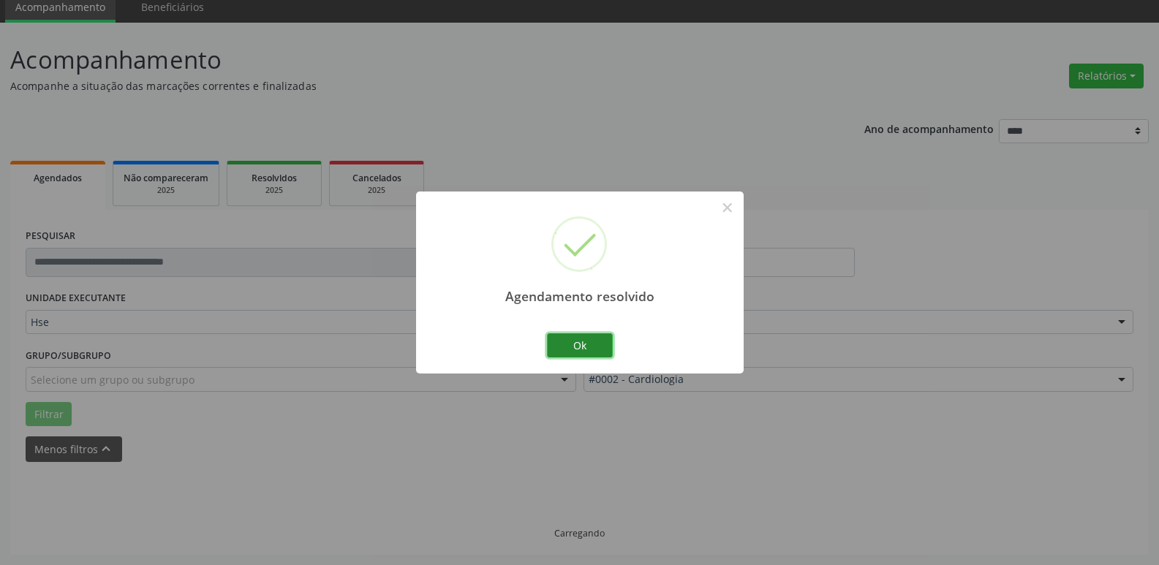
click at [565, 350] on button "Ok" at bounding box center [580, 346] width 66 height 25
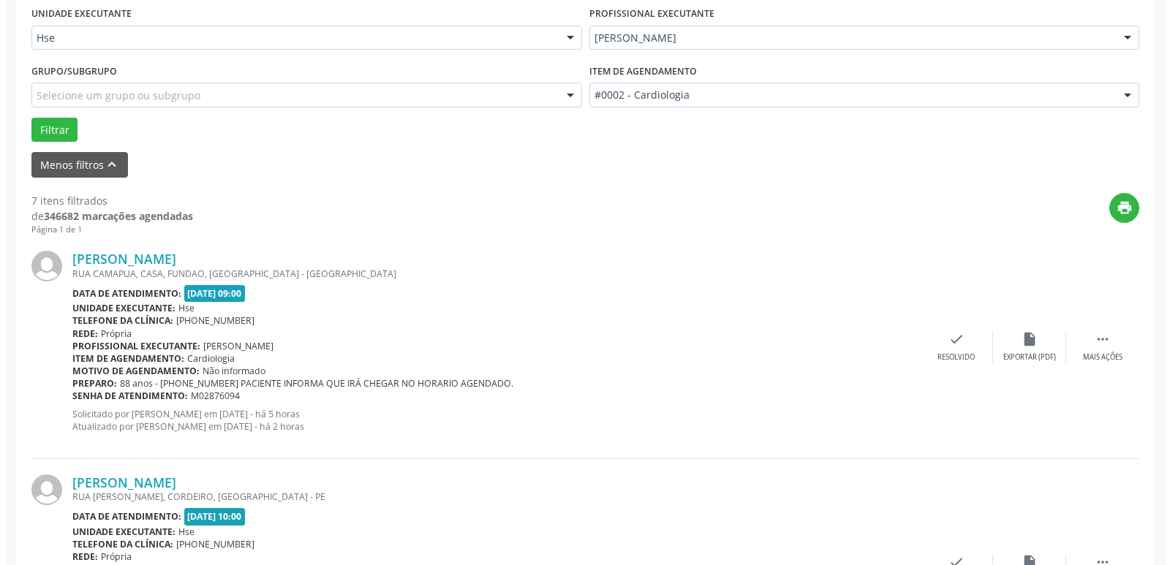
scroll to position [350, 0]
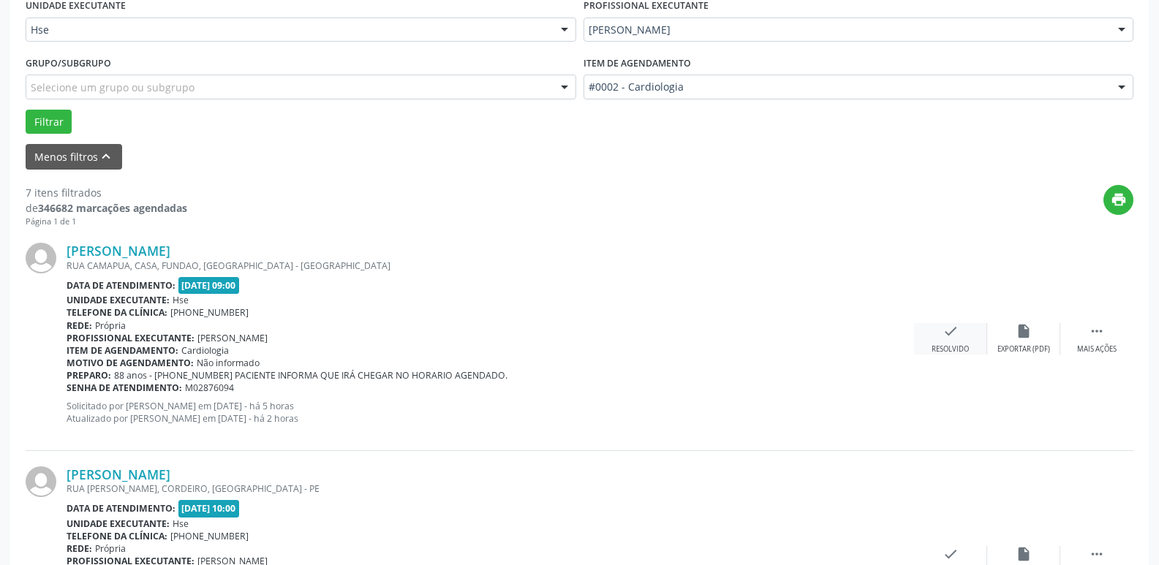
click at [960, 346] on div "Resolvido" at bounding box center [950, 350] width 37 height 10
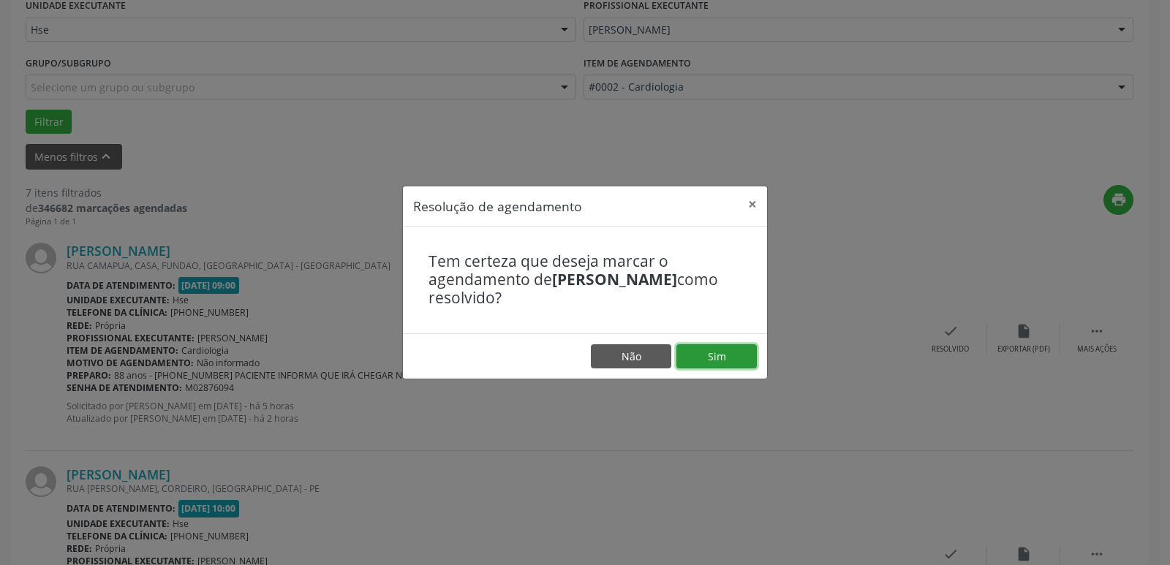
click at [741, 353] on button "Sim" at bounding box center [717, 357] width 80 height 25
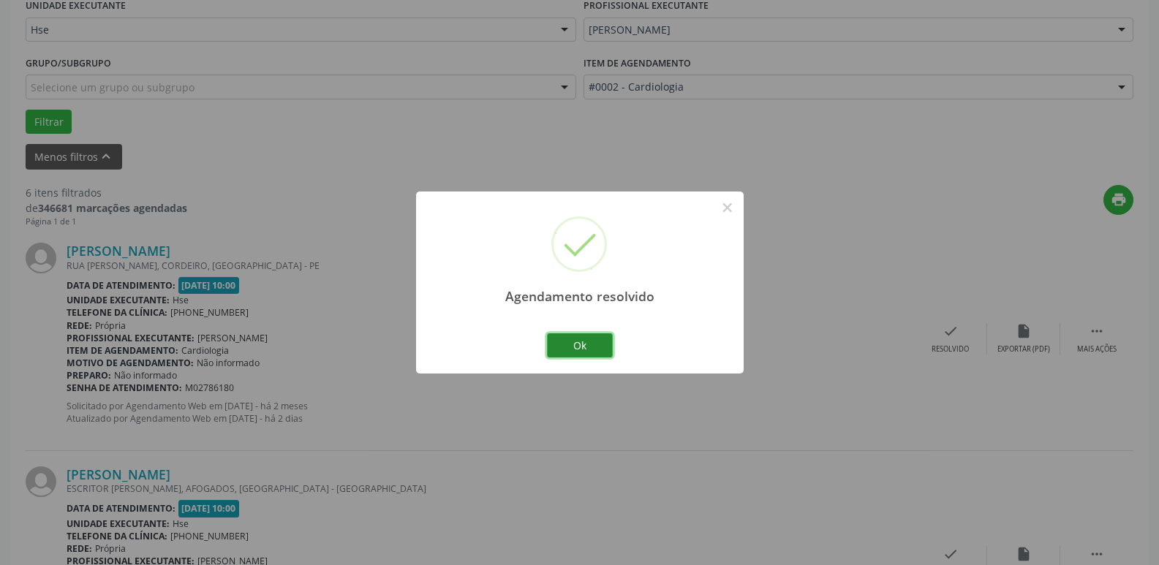
click at [572, 344] on button "Ok" at bounding box center [580, 346] width 66 height 25
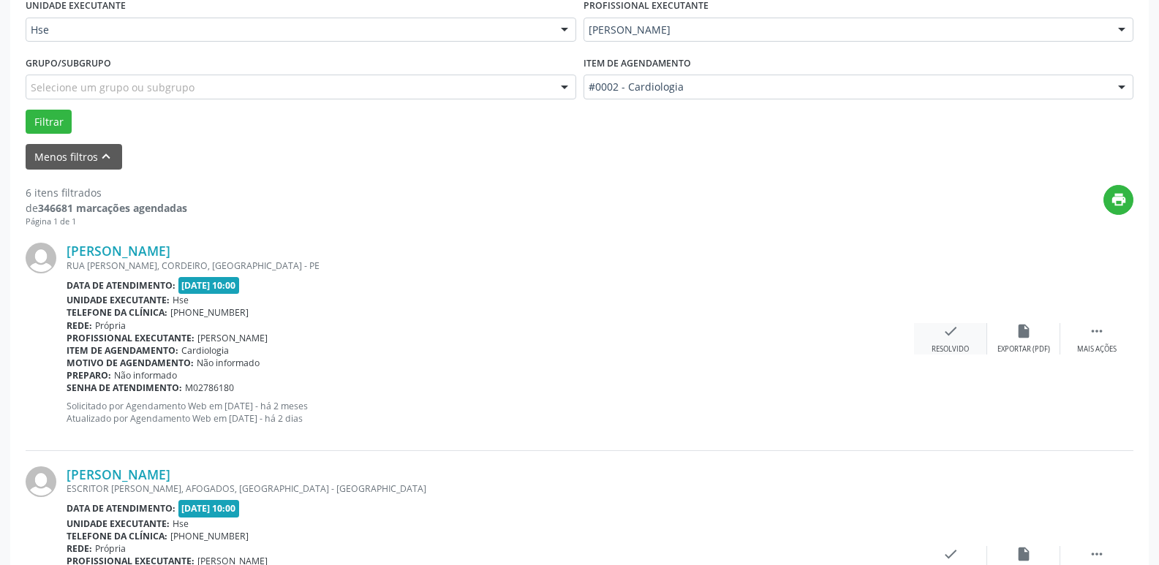
click at [950, 340] on div "check Resolvido" at bounding box center [950, 338] width 73 height 31
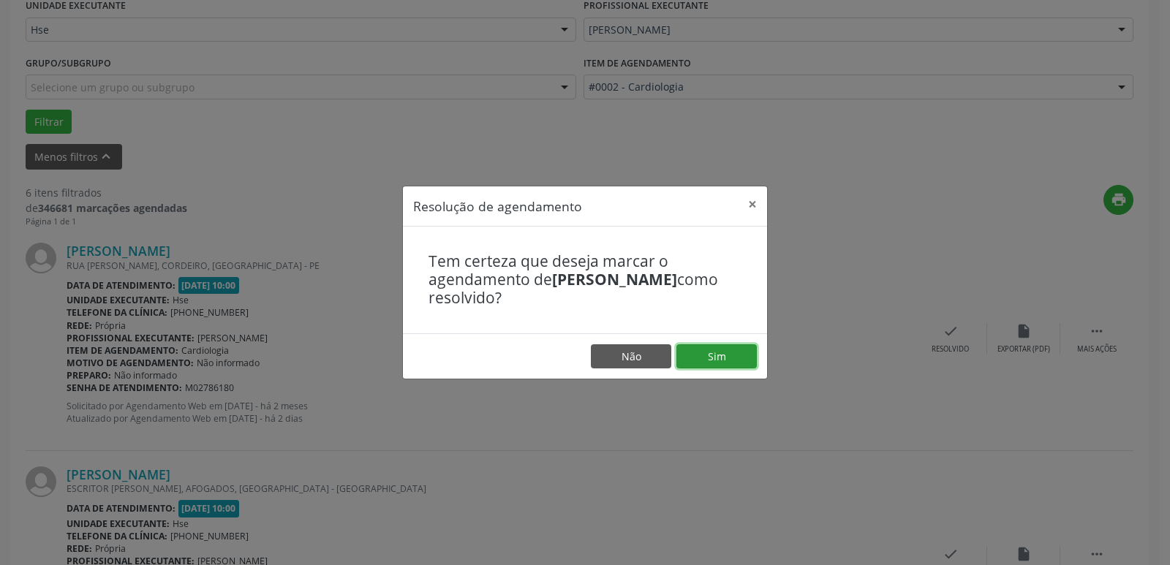
click at [712, 363] on button "Sim" at bounding box center [717, 357] width 80 height 25
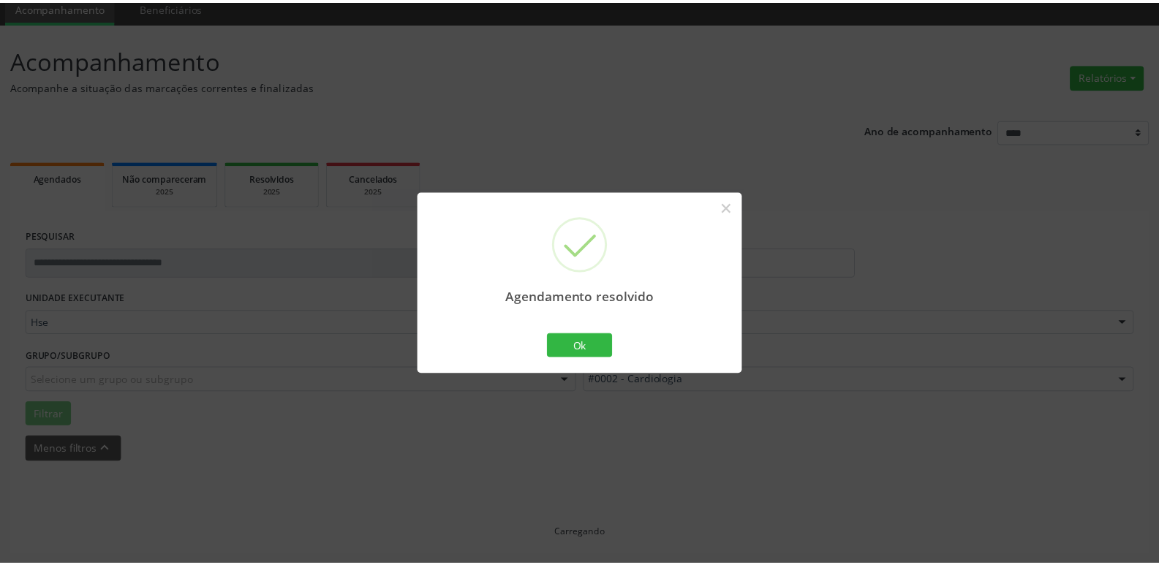
scroll to position [58, 0]
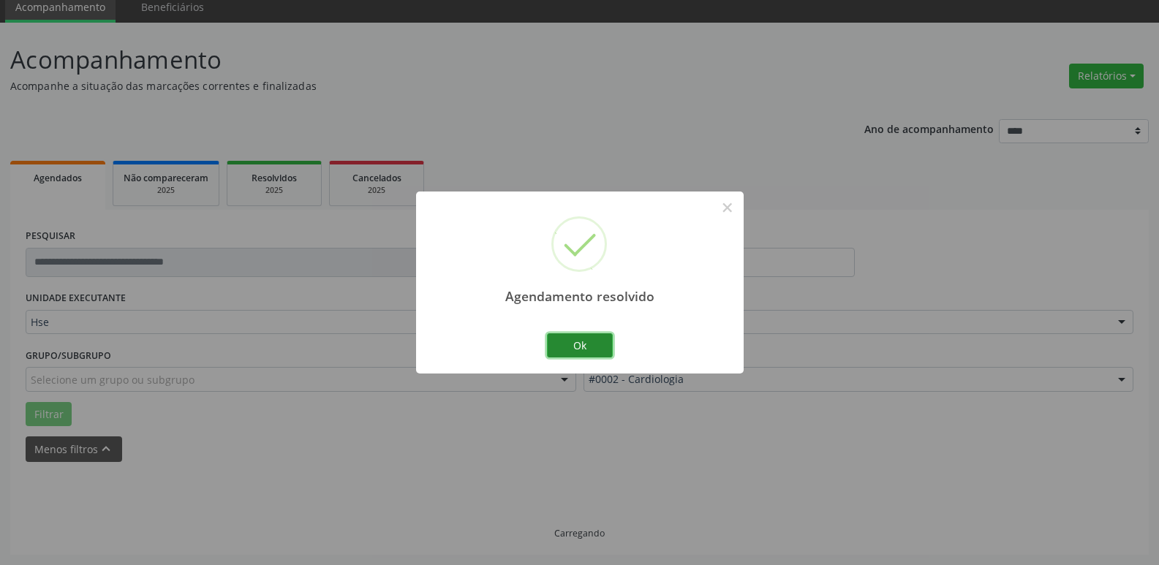
click at [600, 341] on button "Ok" at bounding box center [580, 346] width 66 height 25
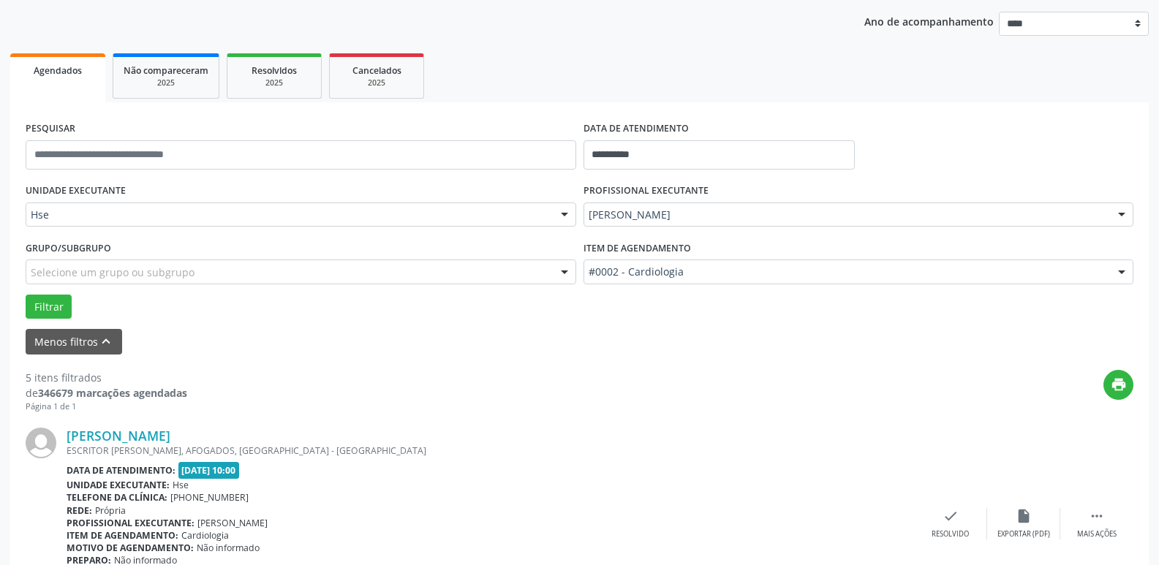
scroll to position [277, 0]
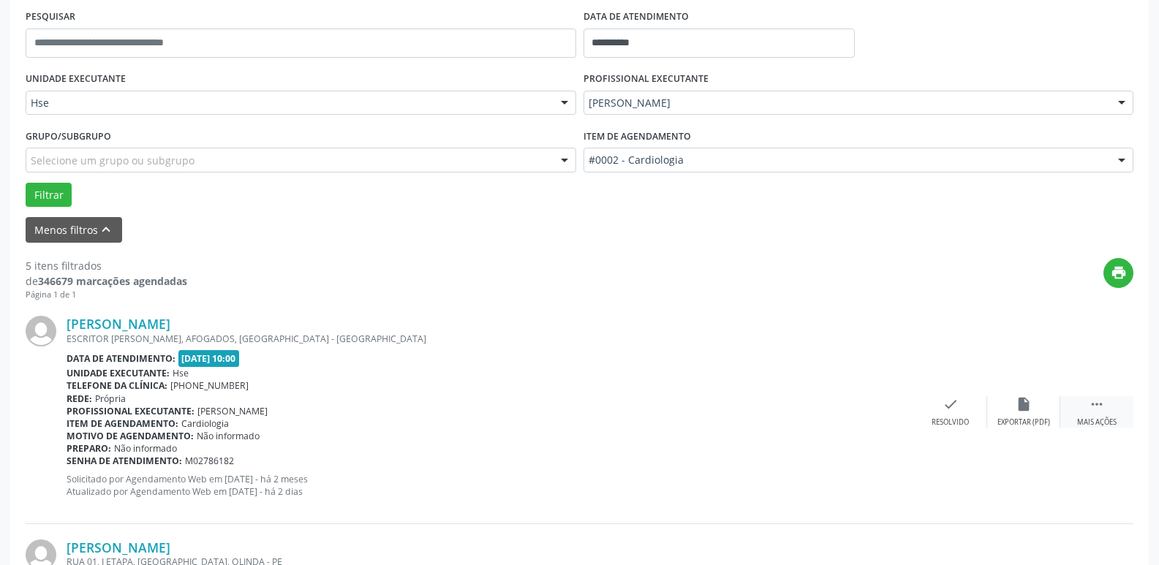
click at [1108, 424] on div "Mais ações" at bounding box center [1098, 423] width 40 height 10
click at [1035, 416] on div "alarm_off Não compareceu" at bounding box center [1024, 411] width 73 height 31
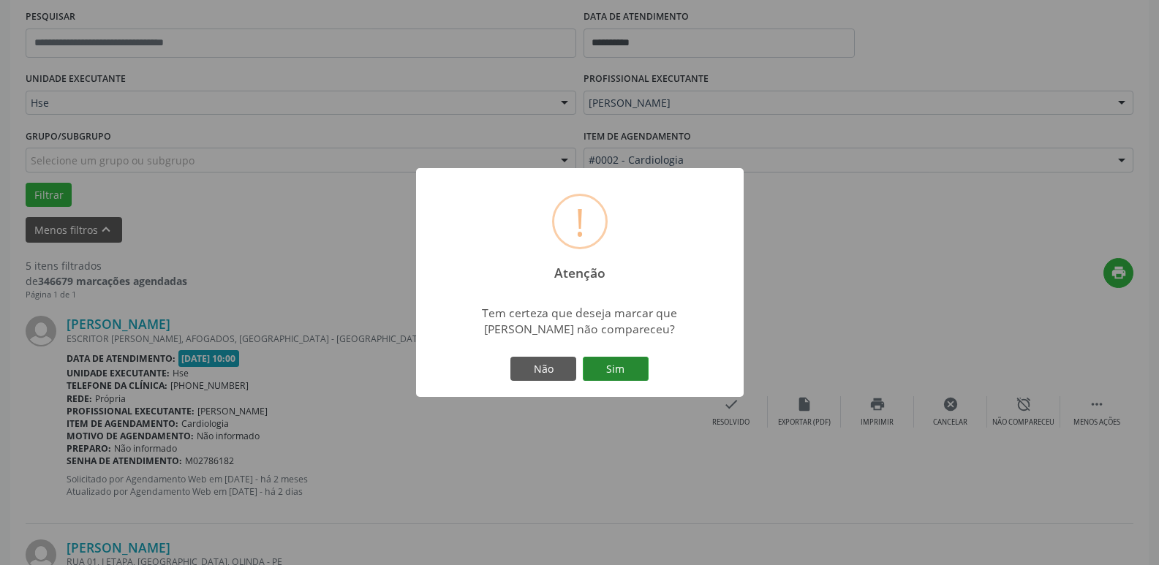
click at [615, 366] on button "Sim" at bounding box center [616, 369] width 66 height 25
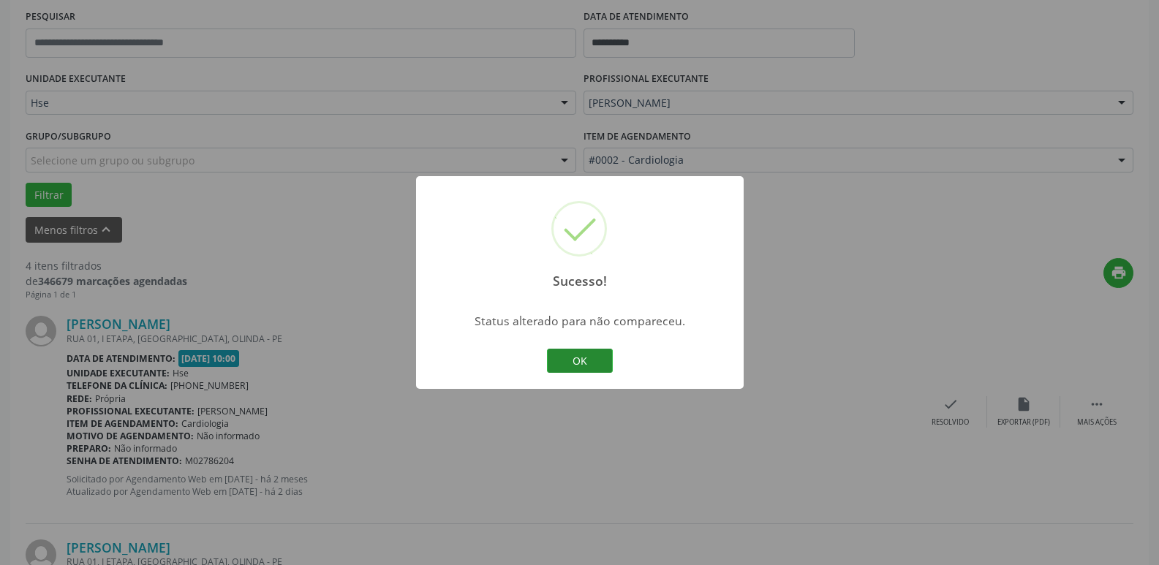
click at [565, 359] on button "OK" at bounding box center [580, 361] width 66 height 25
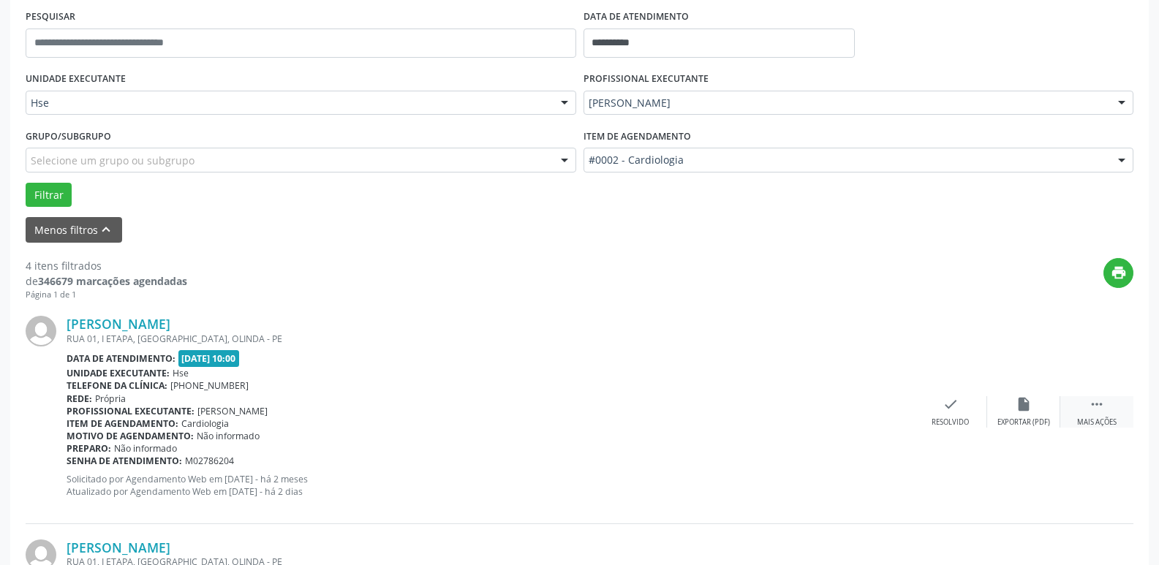
click at [1100, 413] on div " Mais ações" at bounding box center [1097, 411] width 73 height 31
drag, startPoint x: 1034, startPoint y: 413, endPoint x: 1035, endPoint y: 399, distance: 14.6
click at [1035, 399] on div "alarm_off Não compareceu" at bounding box center [1024, 411] width 73 height 31
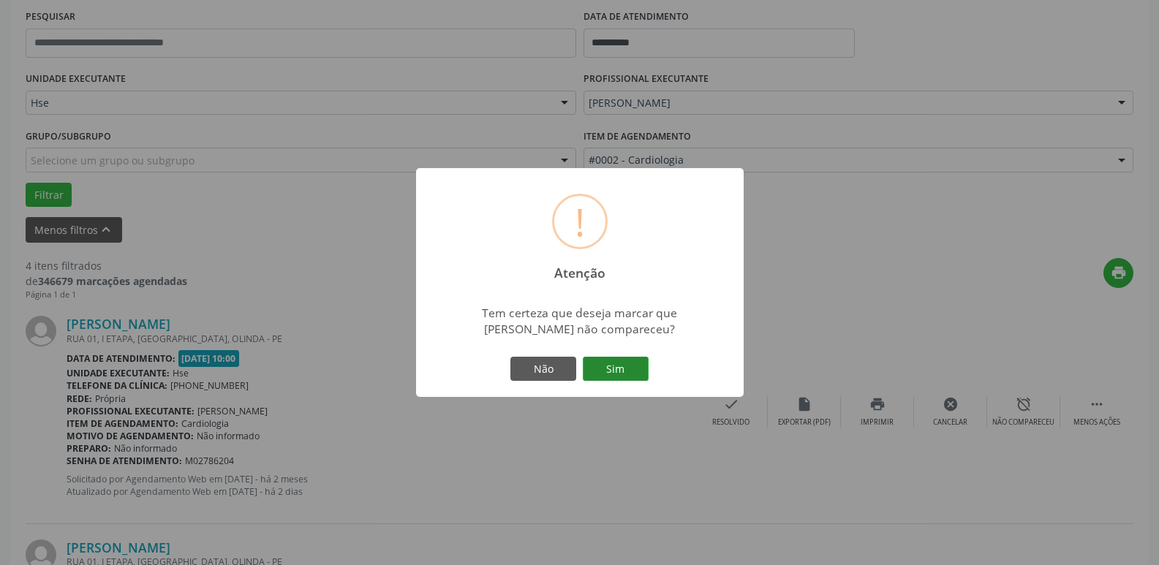
click at [617, 366] on button "Sim" at bounding box center [616, 369] width 66 height 25
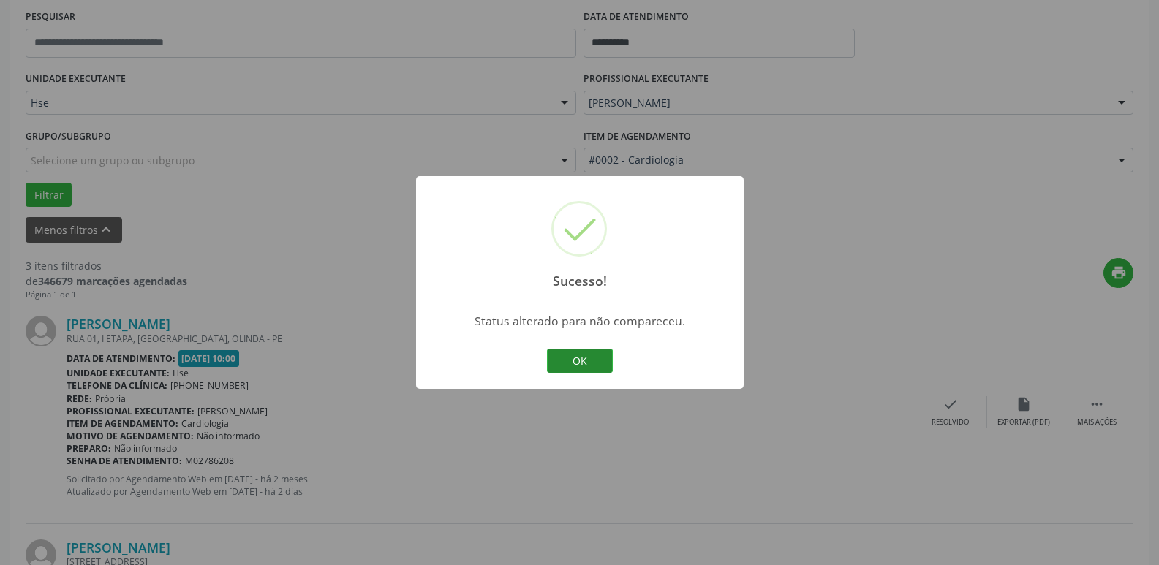
click at [585, 353] on button "OK" at bounding box center [580, 361] width 66 height 25
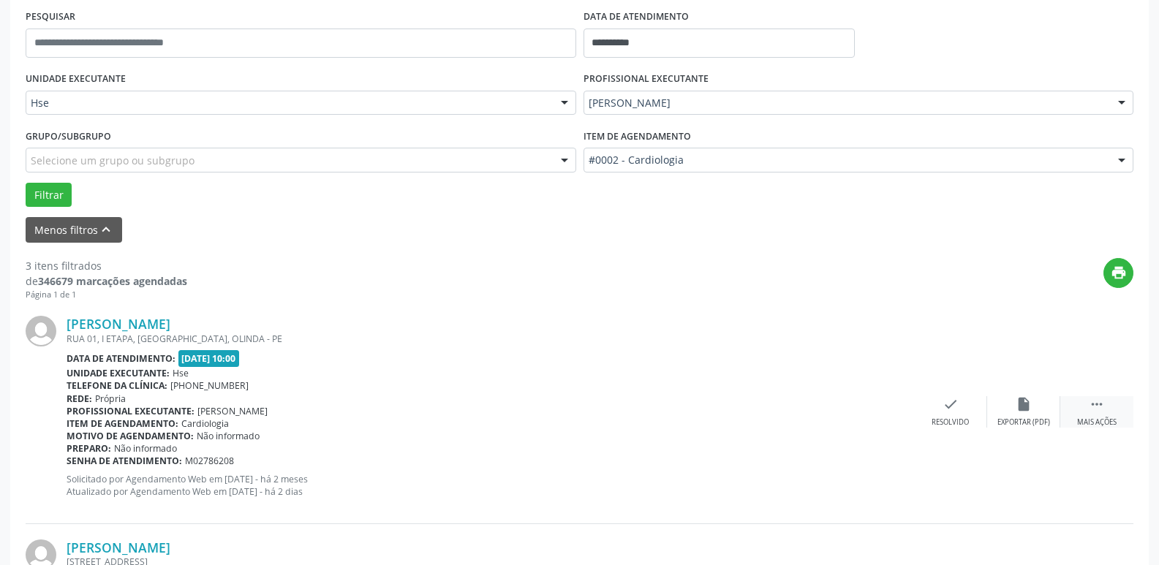
click at [1099, 407] on icon "" at bounding box center [1097, 404] width 16 height 16
click at [1019, 407] on icon "alarm_off" at bounding box center [1024, 404] width 16 height 16
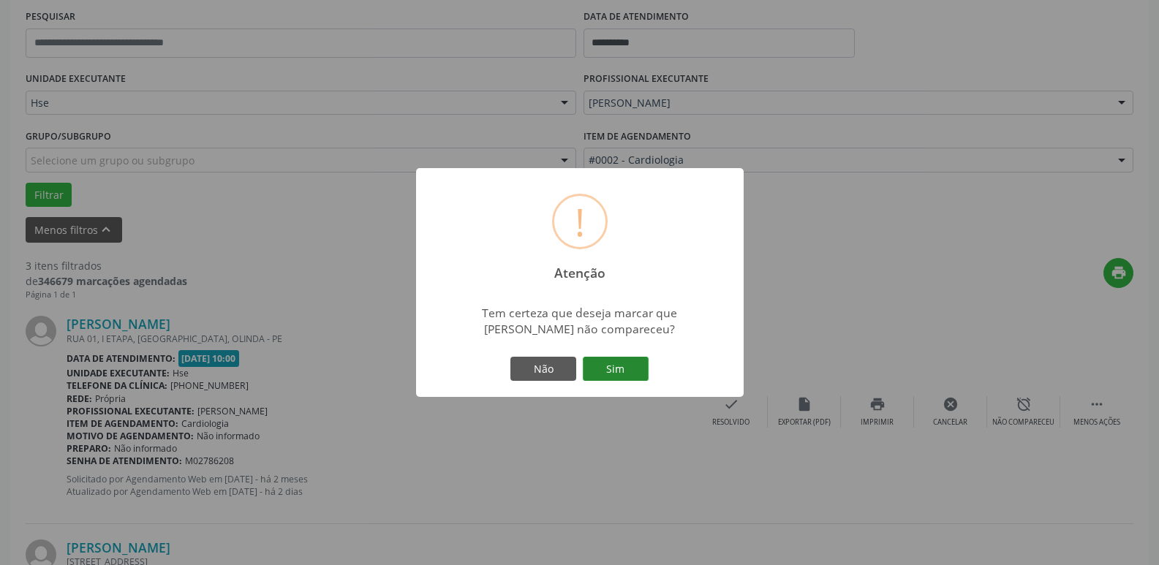
click at [633, 372] on button "Sim" at bounding box center [616, 369] width 66 height 25
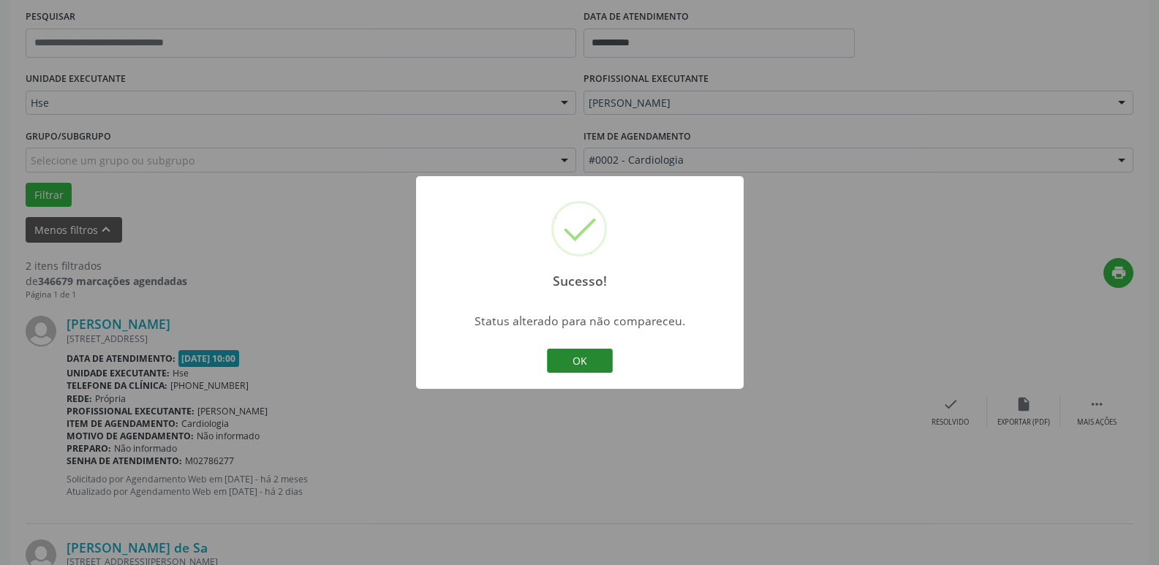
click at [577, 360] on button "OK" at bounding box center [580, 361] width 66 height 25
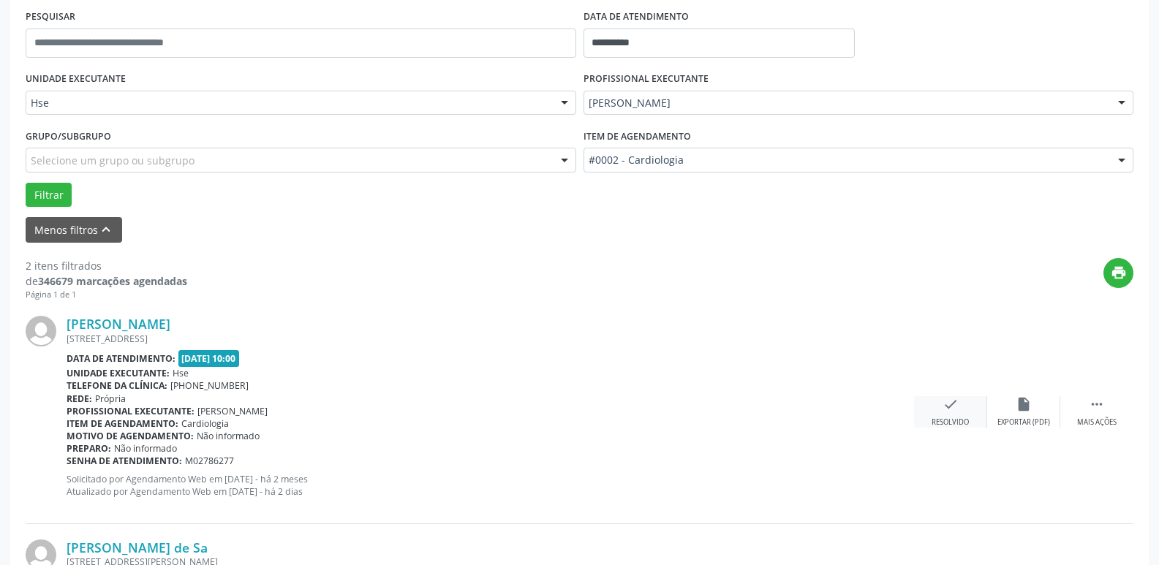
click at [952, 413] on div "check Resolvido" at bounding box center [950, 411] width 73 height 31
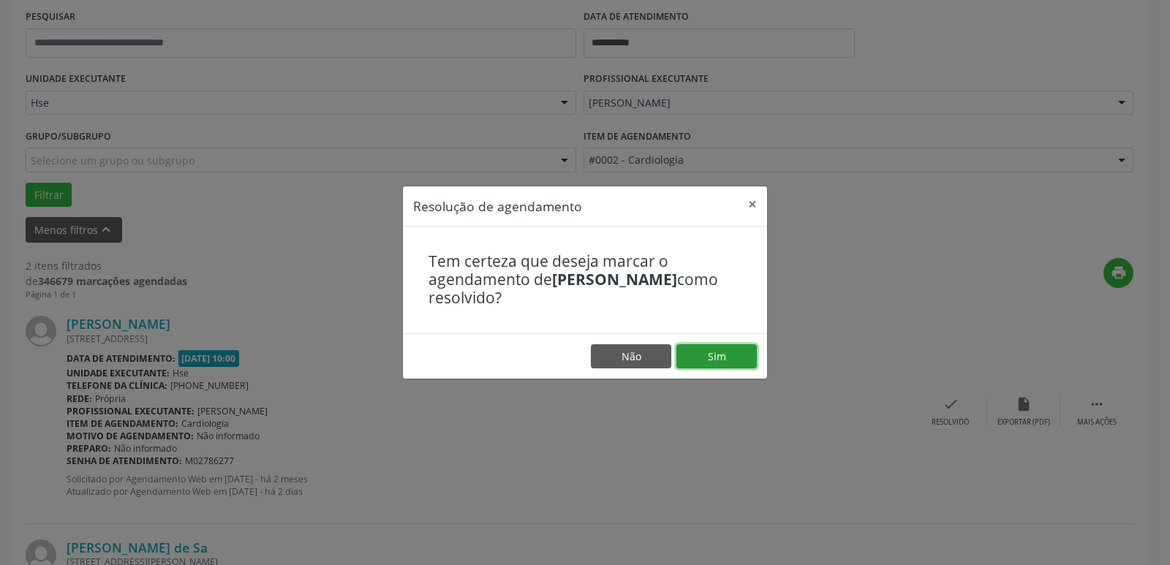
click at [733, 358] on button "Sim" at bounding box center [717, 357] width 80 height 25
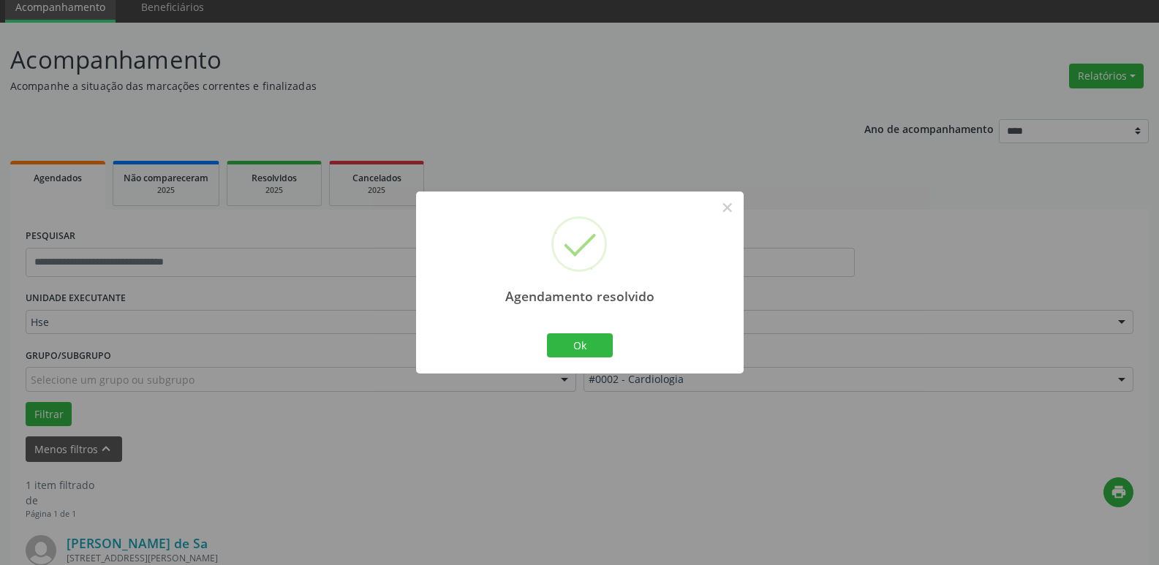
scroll to position [261, 0]
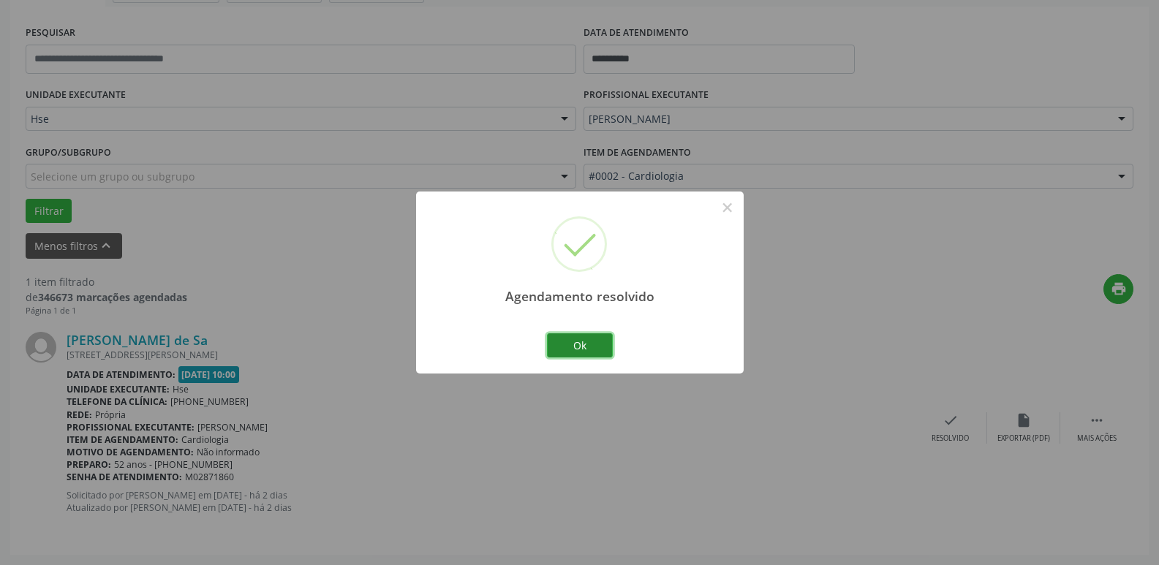
click at [600, 351] on button "Ok" at bounding box center [580, 346] width 66 height 25
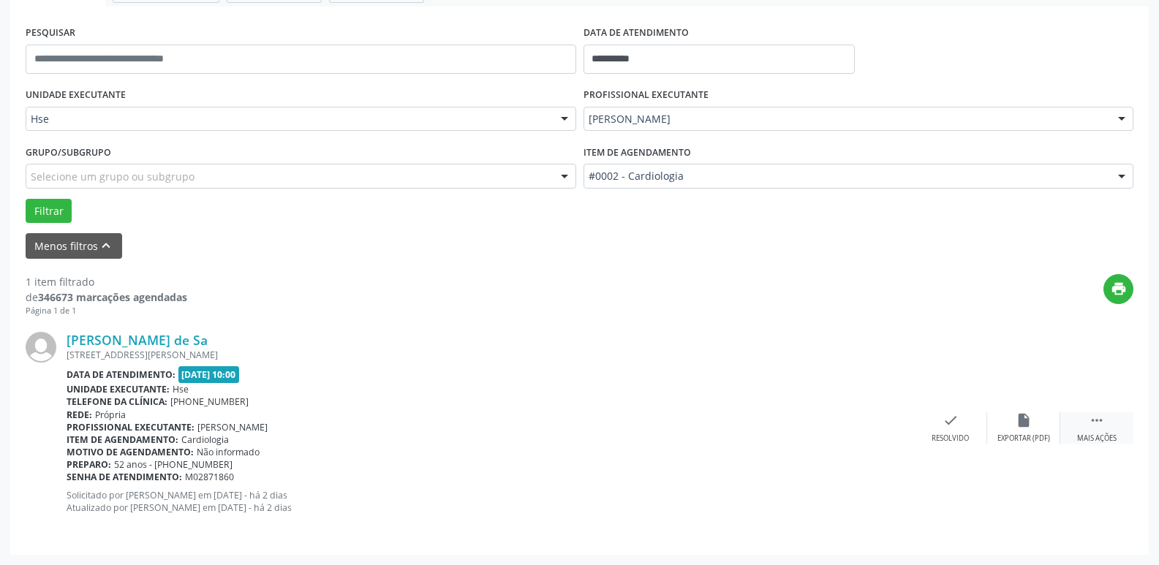
click at [1108, 431] on div " Mais ações" at bounding box center [1097, 428] width 73 height 31
click at [1012, 421] on div "alarm_off Não compareceu" at bounding box center [1024, 428] width 73 height 31
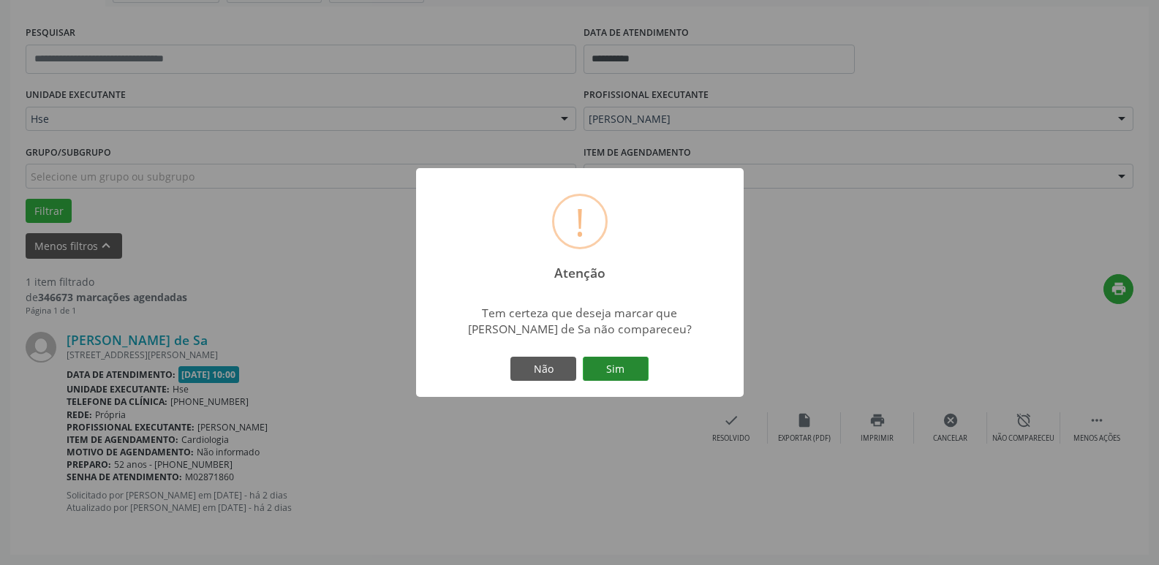
click at [602, 363] on button "Sim" at bounding box center [616, 369] width 66 height 25
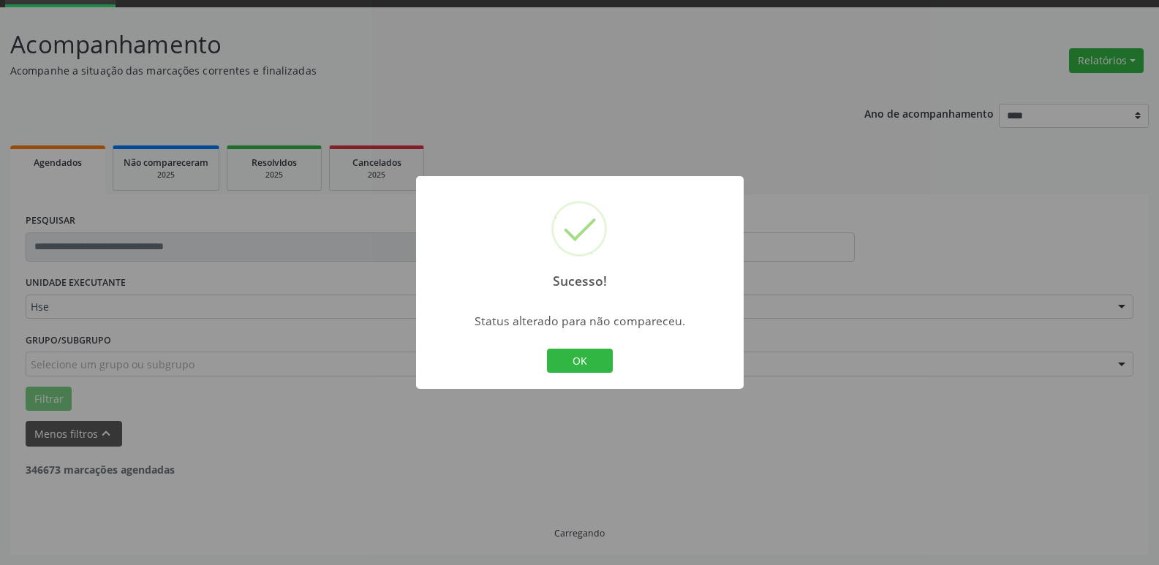
scroll to position [26, 0]
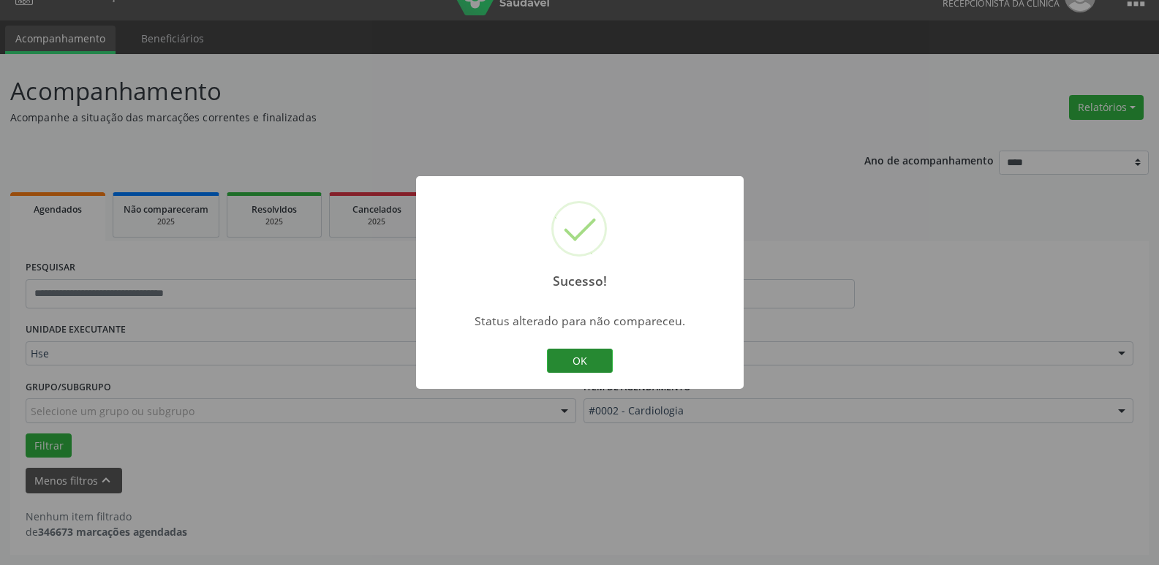
click at [568, 358] on button "OK" at bounding box center [580, 361] width 66 height 25
